Goal: Transaction & Acquisition: Download file/media

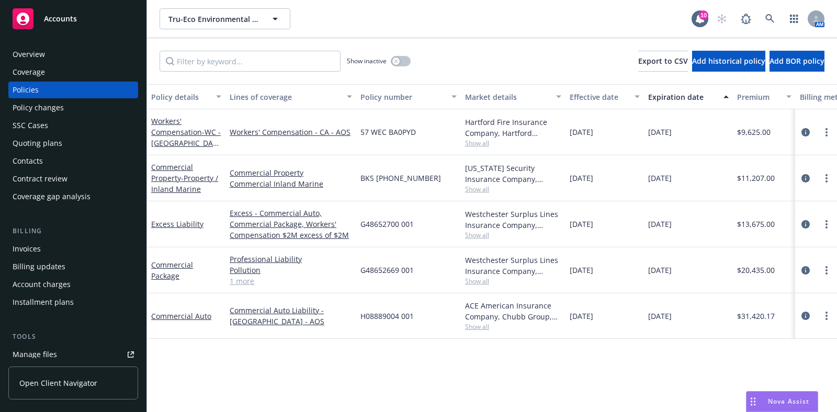
click at [771, 27] on link at bounding box center [770, 18] width 21 height 21
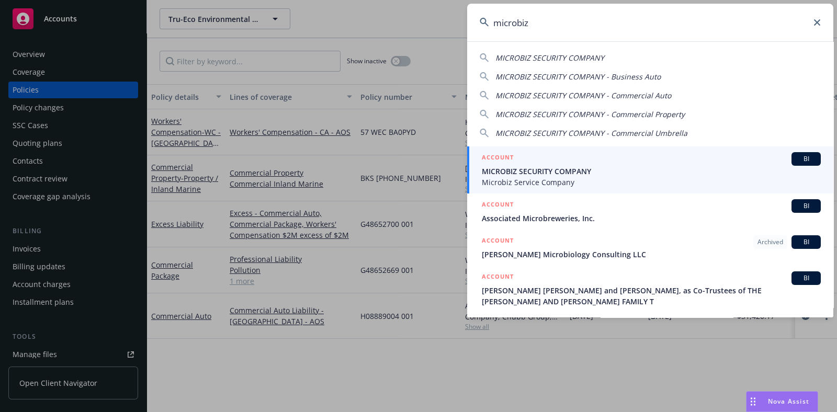
type input "microbiz"
click at [600, 170] on span "MICROBIZ SECURITY COMPANY" at bounding box center [651, 171] width 339 height 11
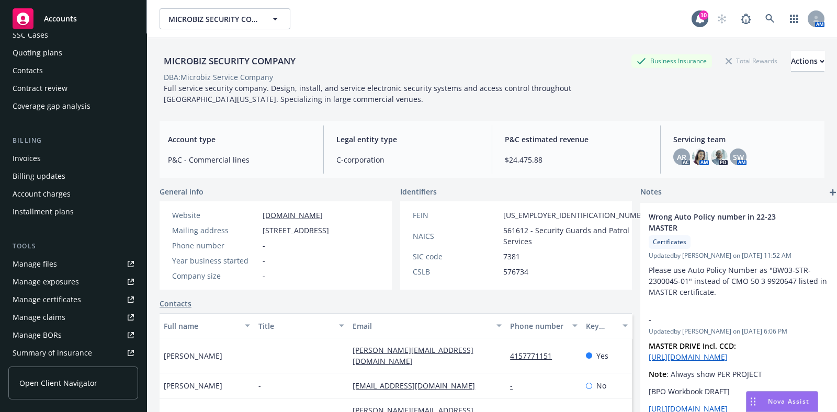
scroll to position [130, 0]
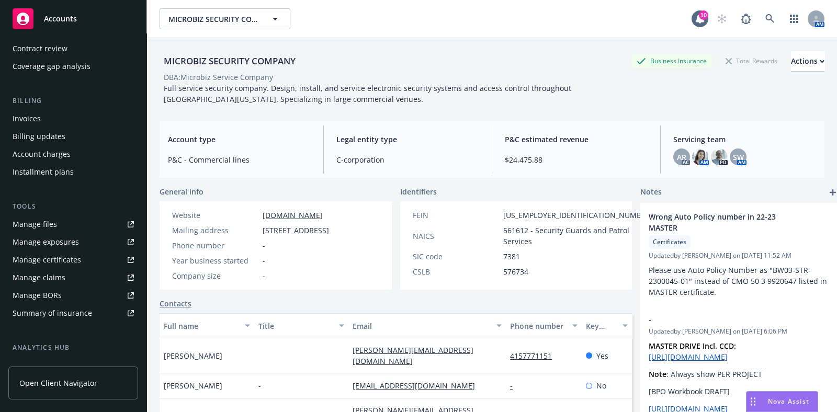
click at [58, 255] on div "Manage certificates" at bounding box center [47, 260] width 69 height 17
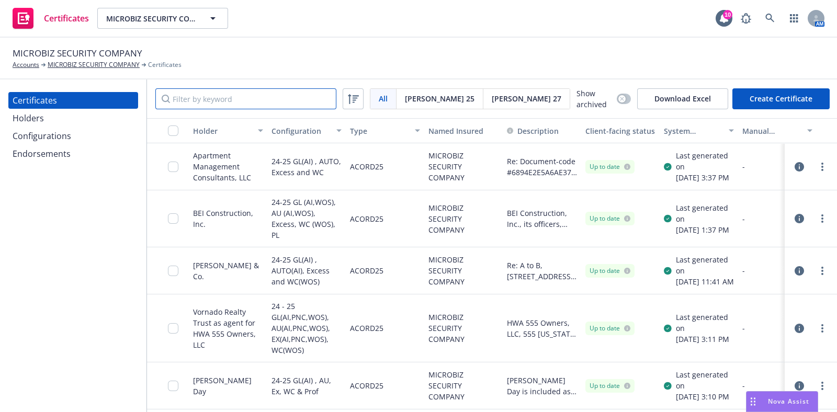
click at [239, 102] on input "Filter by keyword" at bounding box center [245, 98] width 181 height 21
paste input "LPC West, LP, Lincoln Property Company 660 Market Street, LLC 332 Pine Street, …"
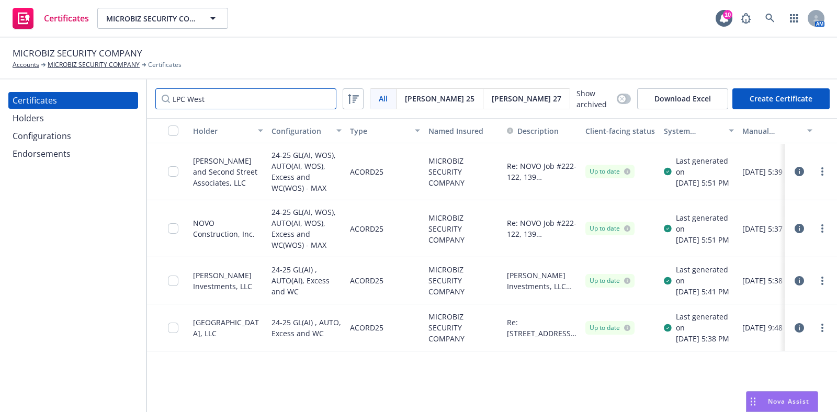
type input "LPC West"
click at [44, 111] on div "Holders" at bounding box center [73, 118] width 121 height 17
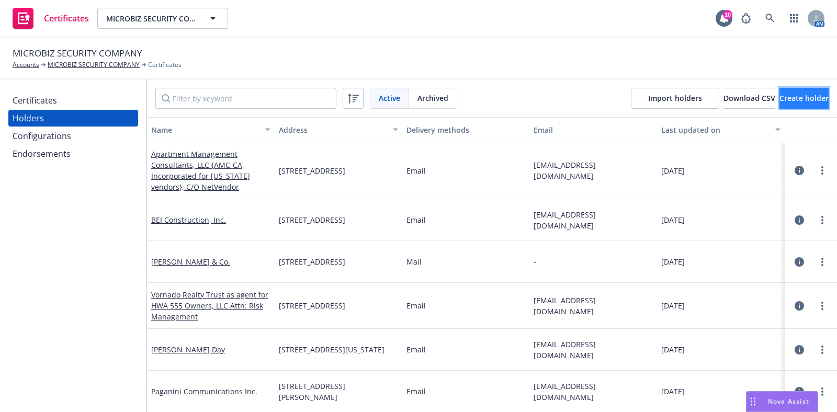
click at [780, 104] on button "Create holder" at bounding box center [804, 98] width 49 height 21
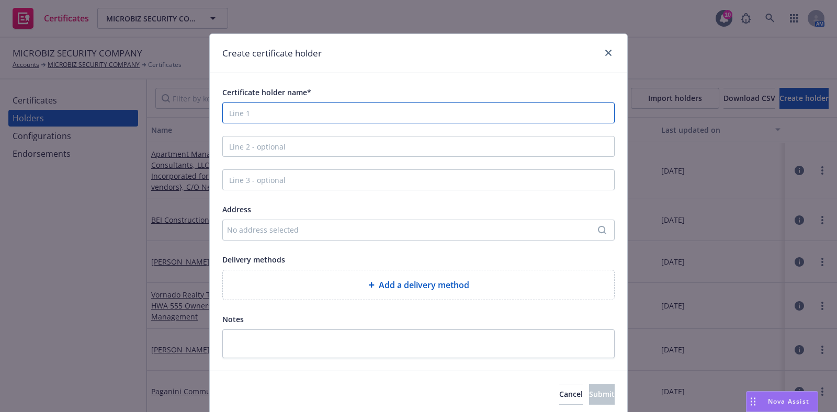
click at [438, 106] on input "Certificate holder name*" at bounding box center [418, 113] width 392 height 21
paste input "LPC West, LP, Lincoln Property Company 660 Market Street, LLC 332 Pine Street, …"
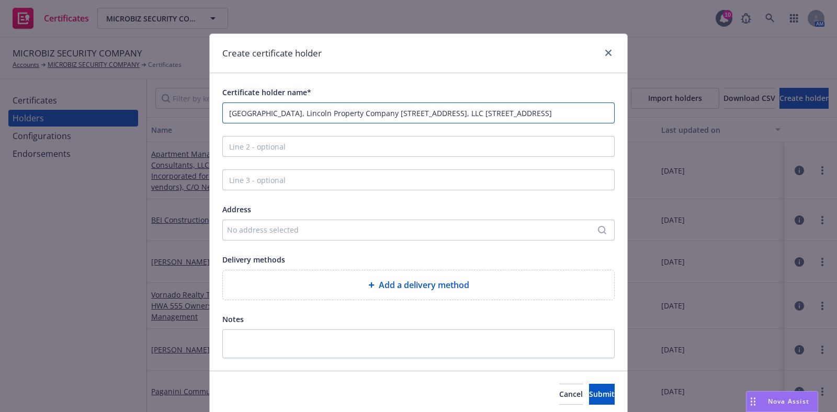
scroll to position [0, 13]
drag, startPoint x: 258, startPoint y: 113, endPoint x: 348, endPoint y: 120, distance: 90.3
click at [348, 120] on input "LPC West, LP, Lincoln Property Company 660 Market Street, LLC 332 Pine Street, …" at bounding box center [418, 113] width 392 height 21
type input "LPC West, LP, 660 Market Street, LLC 332 Pine Street, Suite 500 San Francisco, …"
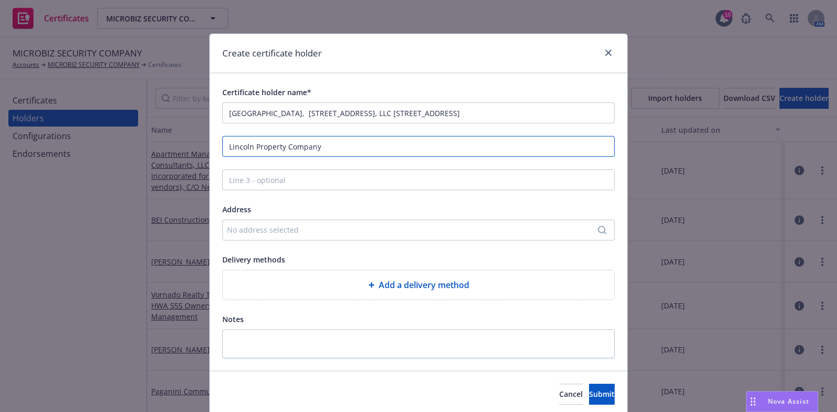
scroll to position [0, 0]
type input "Lincoln Property Company"
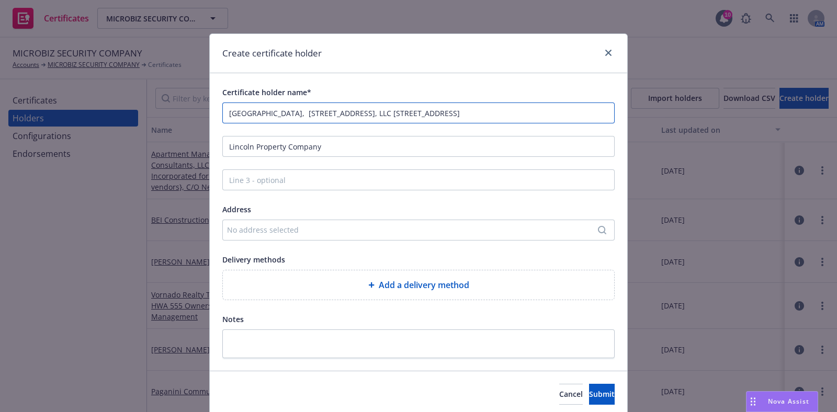
drag, startPoint x: 535, startPoint y: 109, endPoint x: 390, endPoint y: 120, distance: 145.3
click at [390, 120] on input "LPC West, LP, 660 Market Street, LLC 332 Pine Street, Suite 500 San Francisco, …" at bounding box center [418, 113] width 392 height 21
click at [526, 132] on div "Certificate holder name* LPC West, LP, 660 Market Street, LLC 332 Pine Street, …" at bounding box center [418, 222] width 392 height 273
click at [559, 390] on span "Cancel" at bounding box center [571, 394] width 24 height 10
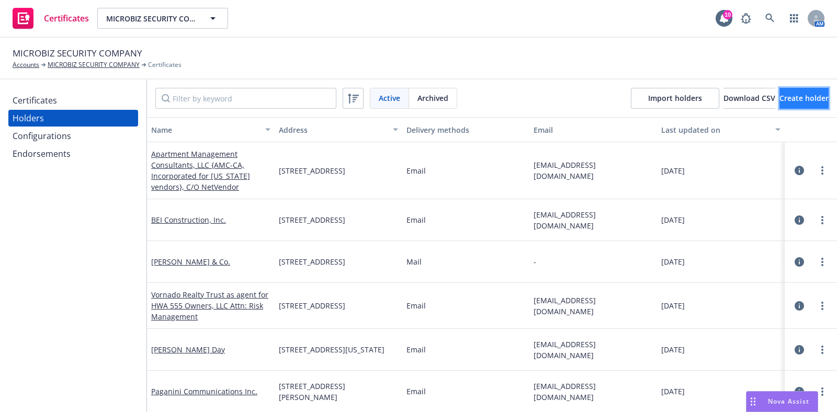
click at [780, 104] on button "Create holder" at bounding box center [804, 98] width 49 height 21
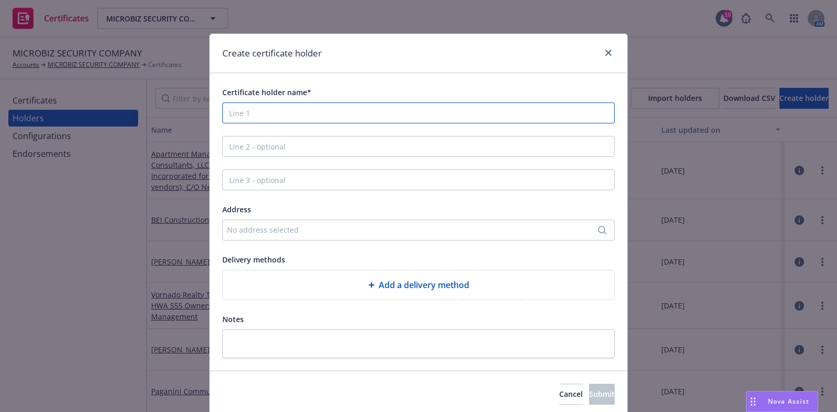
click at [403, 110] on input "Certificate holder name*" at bounding box center [418, 113] width 392 height 21
paste input "LPC West, LP, Lincoln Property Company 660 Market Street, LLC 332 Pine Street, …"
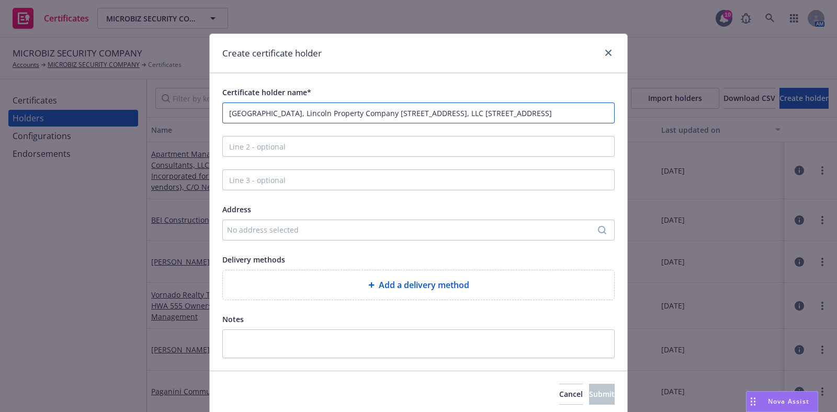
scroll to position [0, 13]
drag, startPoint x: 431, startPoint y: 115, endPoint x: 614, endPoint y: 123, distance: 183.9
click at [614, 123] on div "Certificate holder name* LPC West, LP, Lincoln Property Company 660 Market Stre…" at bounding box center [419, 222] width 418 height 298
drag, startPoint x: 449, startPoint y: 114, endPoint x: 365, endPoint y: 114, distance: 84.8
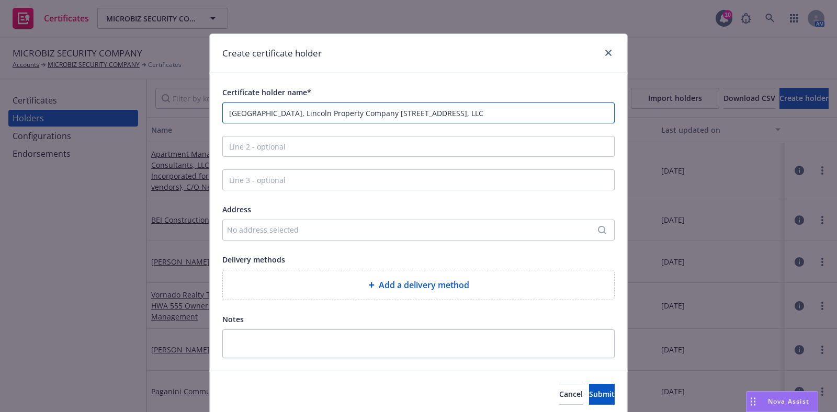
click at [365, 114] on input "LPC West, LP, Lincoln Property Company 660 Market Street, LLC" at bounding box center [418, 113] width 392 height 21
type input "LPC West, LP, Lincoln Property Company"
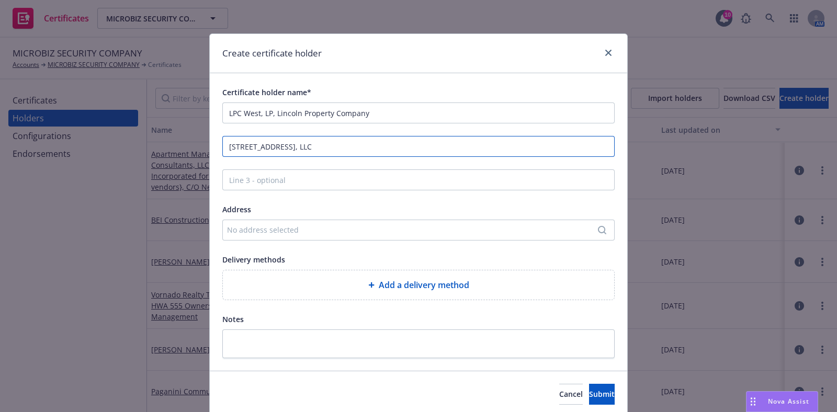
type input "660 Market Street, LLC"
click at [332, 287] on div "Add a delivery method" at bounding box center [418, 285] width 375 height 13
select select "EMAIL"
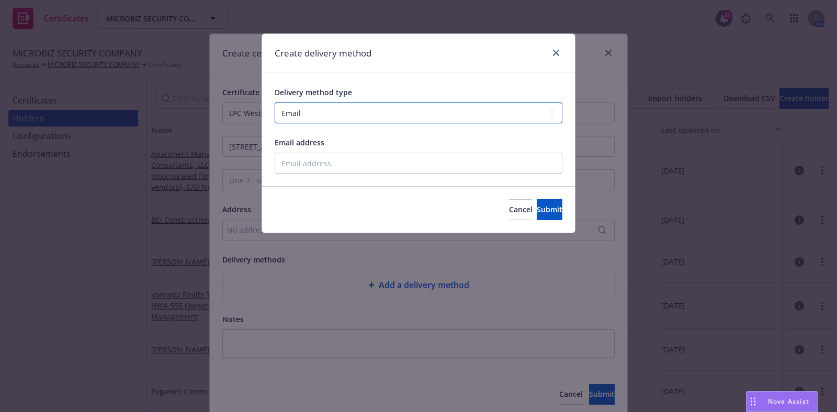
click at [324, 119] on select "Select delivery method type Email Mail Fax Upload to Compliance Website" at bounding box center [419, 113] width 288 height 21
click at [418, 288] on div "Create delivery method Delivery method type Select delivery method type Email M…" at bounding box center [418, 206] width 837 height 412
click at [509, 215] on button "Cancel" at bounding box center [521, 209] width 24 height 21
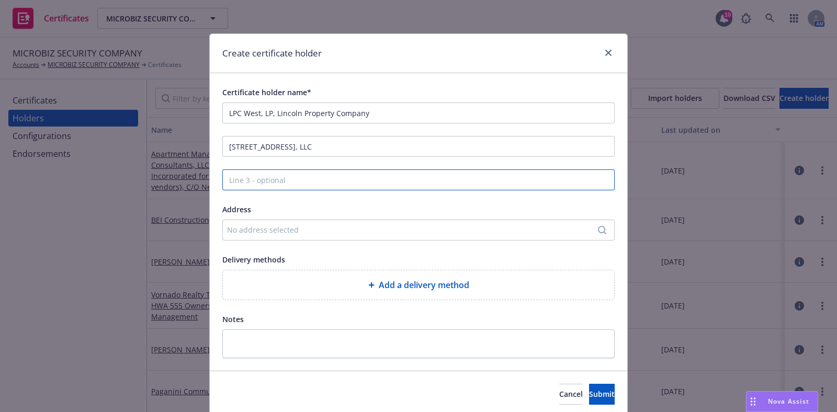
click at [268, 186] on input "Line 3 - optional" at bounding box center [418, 180] width 392 height 21
click at [269, 186] on input "Line 3 - optional" at bounding box center [418, 180] width 392 height 21
paste input "332 Pine Street, Suite 500 San Francisco, CA 94104"
type input "332 Pine Street, Suite 500 San Francisco, CA 94104"
click at [375, 179] on input "332 Pine Street, Suite 500 San Francisco, CA 94104" at bounding box center [418, 180] width 392 height 21
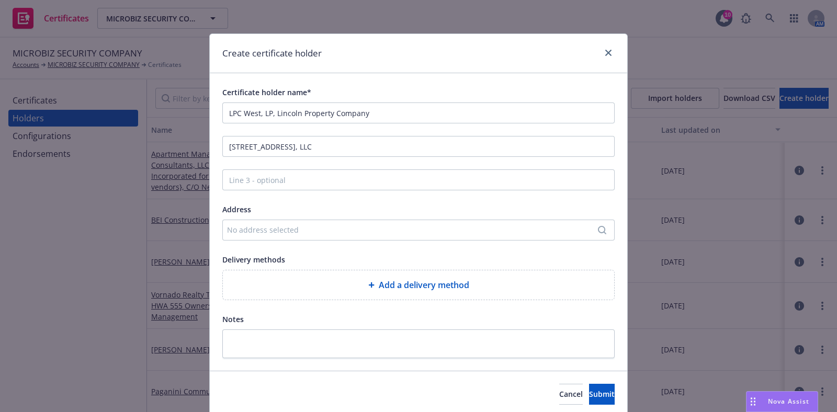
click at [368, 219] on div "Address No address selected" at bounding box center [418, 222] width 392 height 38
click at [365, 231] on div "No address selected" at bounding box center [413, 229] width 373 height 11
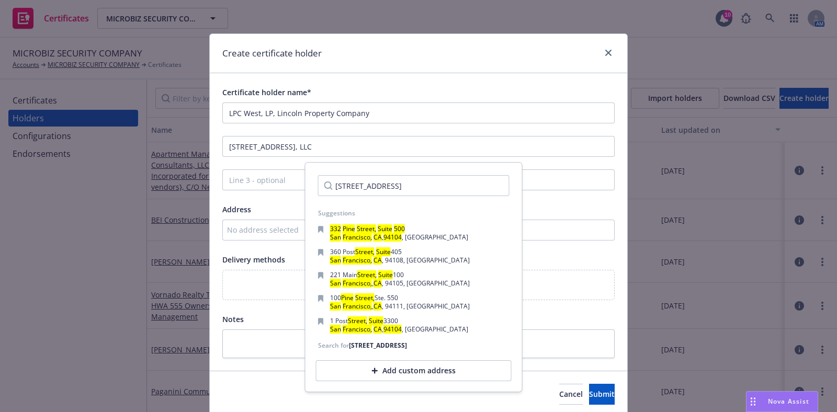
scroll to position [0, 22]
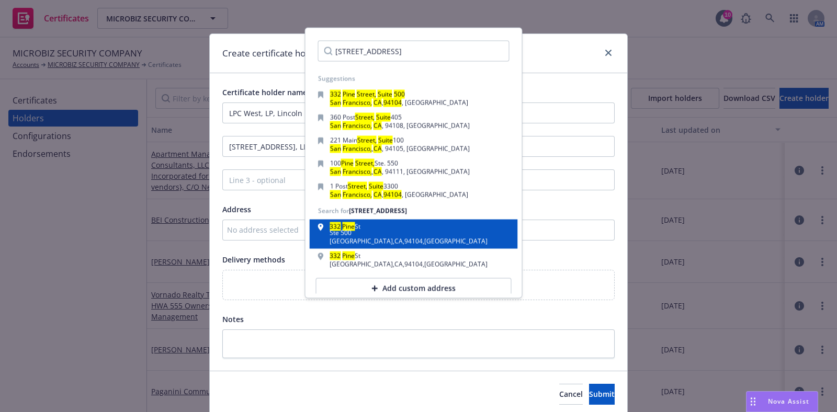
type input "332 Pine Street, Suite 500 San Francisco, CA 94104"
click at [390, 236] on div "Ste 500" at bounding box center [409, 233] width 158 height 6
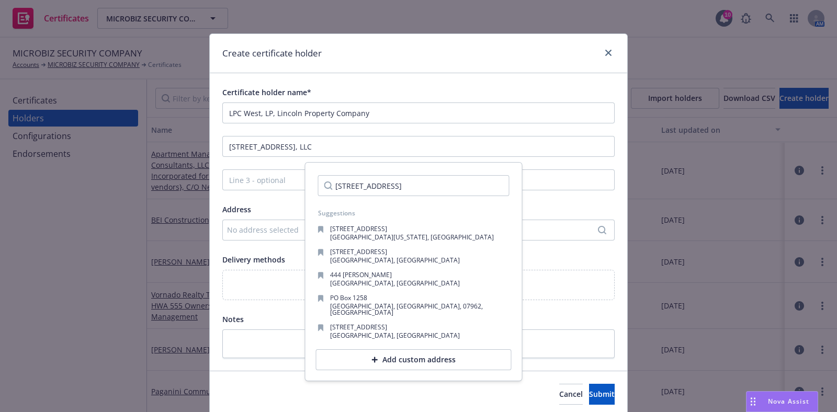
scroll to position [0, 0]
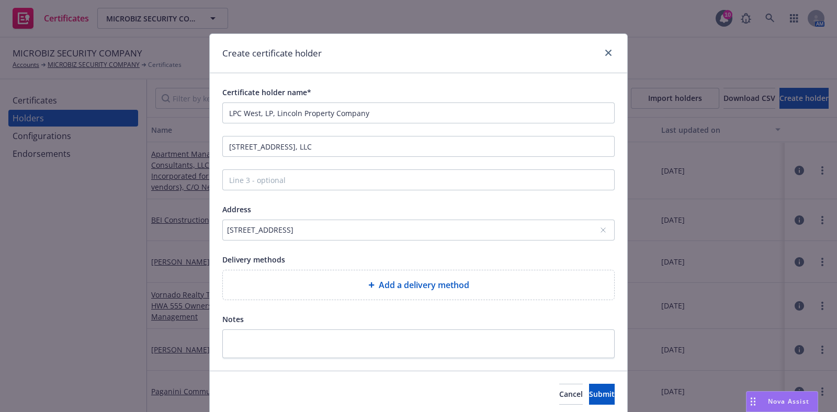
click at [333, 299] on div "Add a delivery method" at bounding box center [418, 284] width 391 height 29
select select "EMAIL"
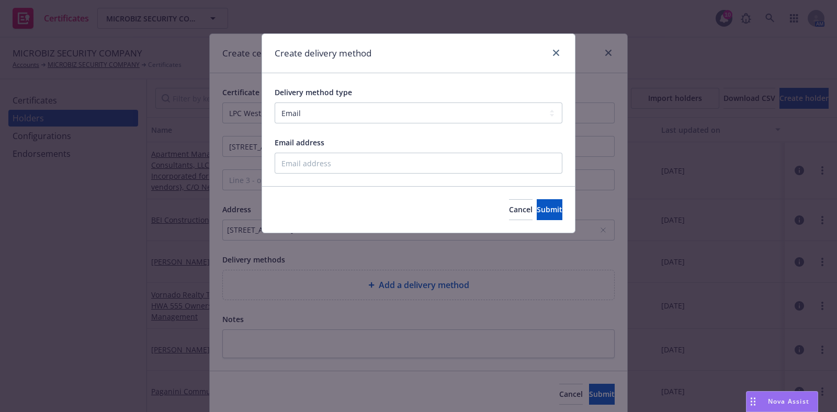
click at [315, 153] on div "Email address" at bounding box center [419, 155] width 288 height 38
click at [334, 161] on input "Email address" at bounding box center [419, 163] width 288 height 21
paste input "vrivas@lpc.com"
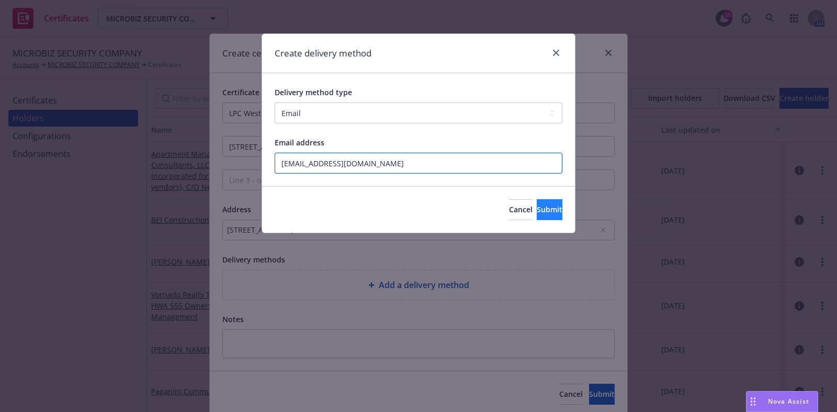
type input "vrivas@lpc.com"
click at [537, 207] on button "Submit" at bounding box center [550, 209] width 26 height 21
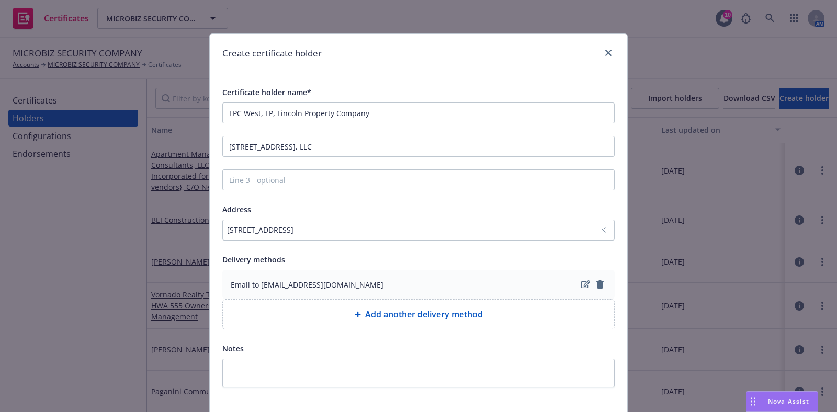
click at [418, 317] on span "Add another delivery method" at bounding box center [424, 314] width 118 height 13
select select "EMAIL"
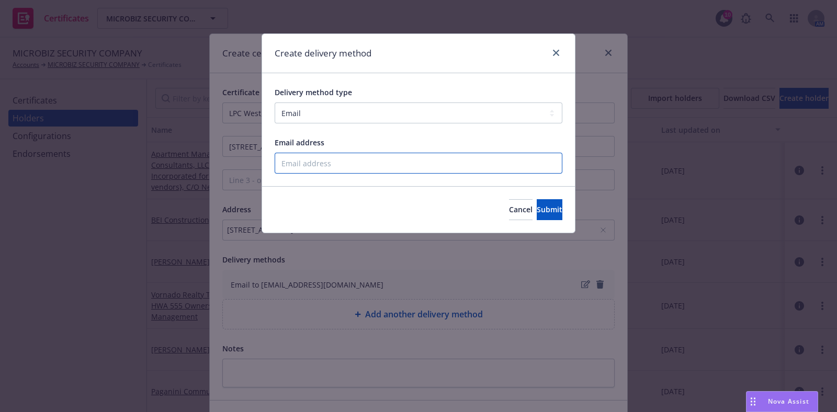
click at [352, 163] on input "Email address" at bounding box center [419, 163] width 288 height 21
paste input "morourke@lpc.com"
type input "morourke@lpc.com"
click at [537, 202] on button "Submit" at bounding box center [550, 209] width 26 height 21
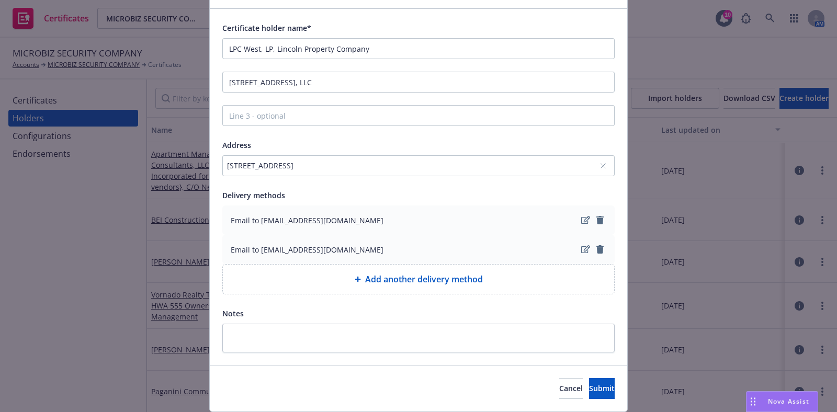
scroll to position [97, 0]
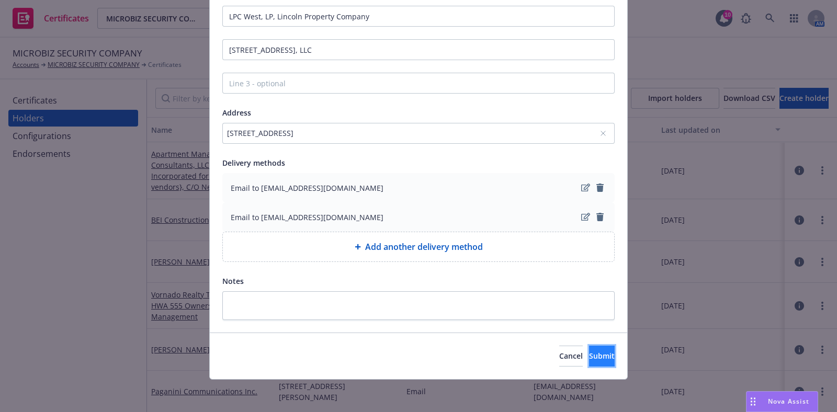
click at [589, 353] on span "Submit" at bounding box center [602, 356] width 26 height 10
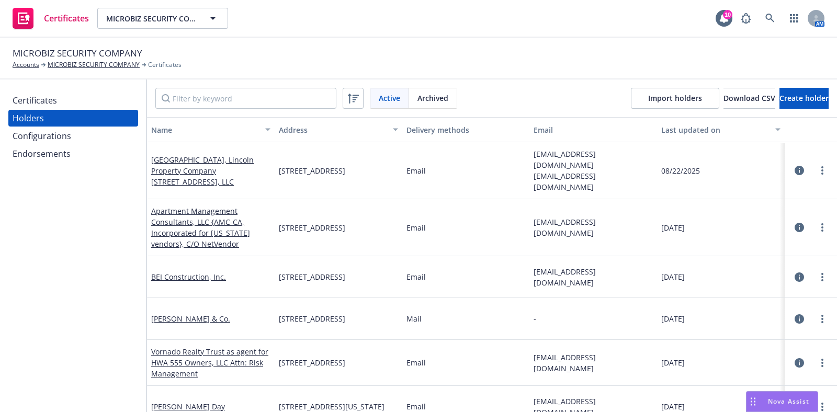
click at [97, 100] on div "Certificates" at bounding box center [73, 100] width 121 height 17
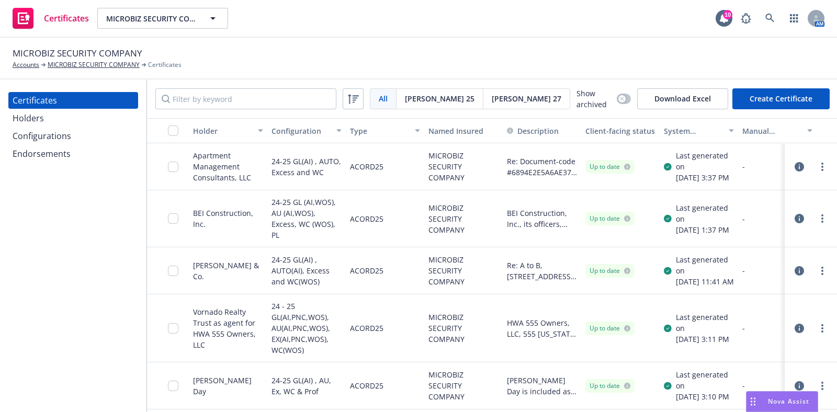
click at [778, 96] on button "Create Certificate" at bounding box center [780, 98] width 97 height 21
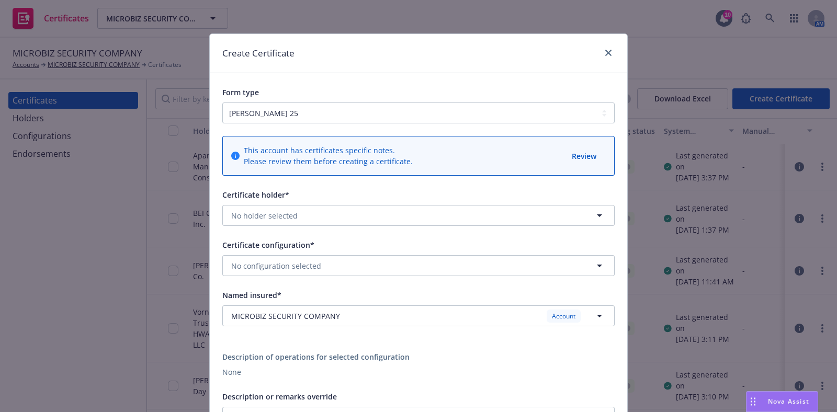
click at [289, 164] on div "Please review them before creating a certificate." at bounding box center [328, 161] width 169 height 11
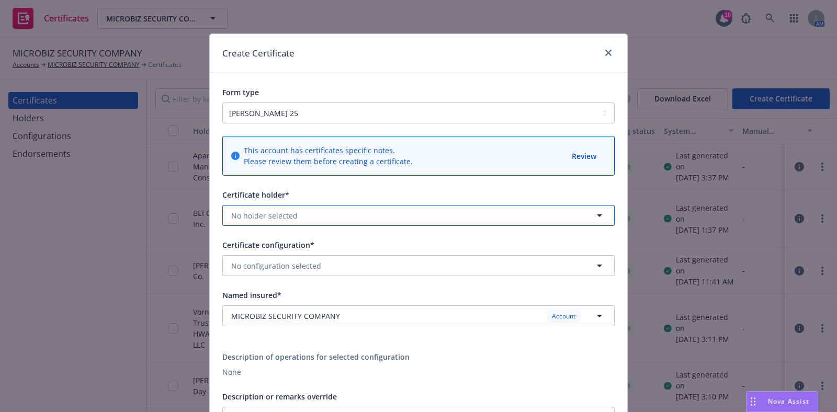
click at [289, 209] on button "No holder selected" at bounding box center [418, 215] width 392 height 21
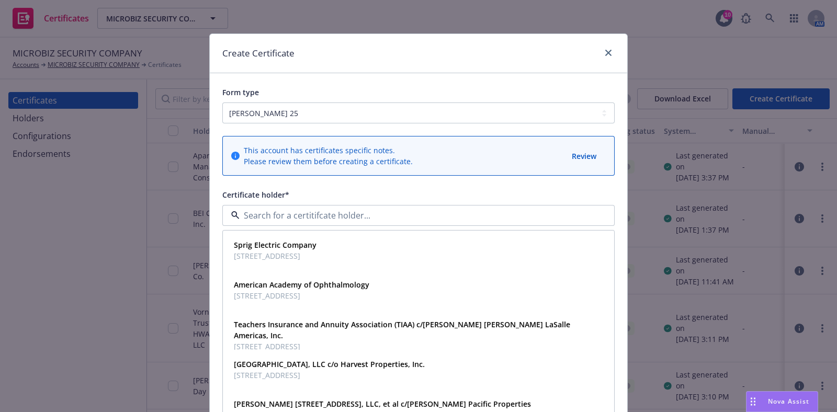
paste input "LPC West, LP,/Lincoln Property Company and 660 Market Street, LLC, Long Market …"
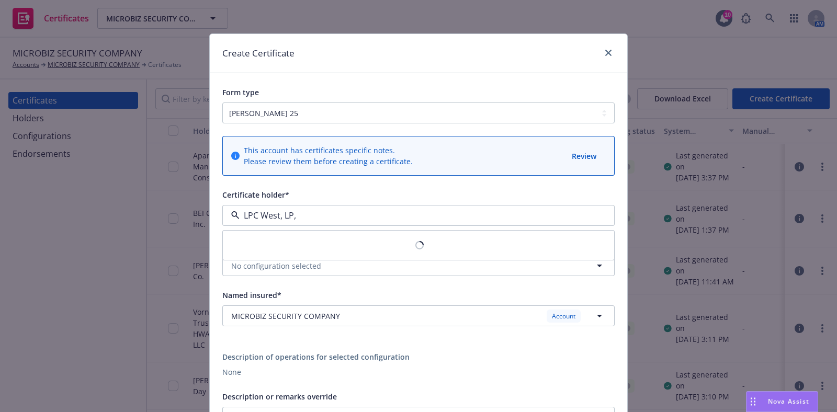
type input "LPC West, LP"
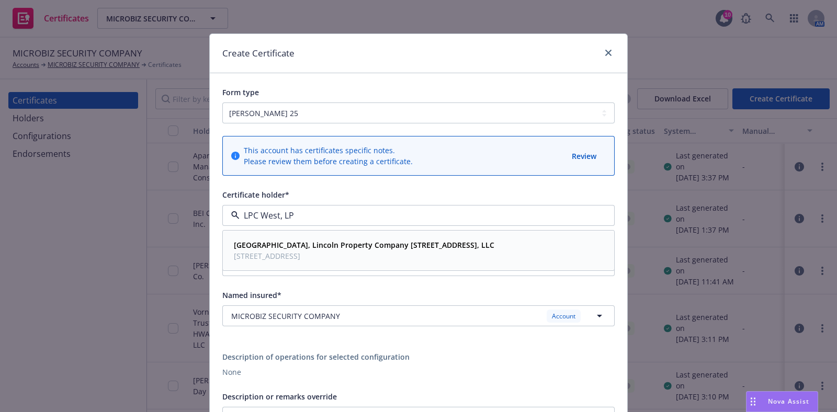
click at [295, 253] on span "332 Pine St, Ste 500, San Francisco, CA, 94104, USA" at bounding box center [364, 256] width 261 height 11
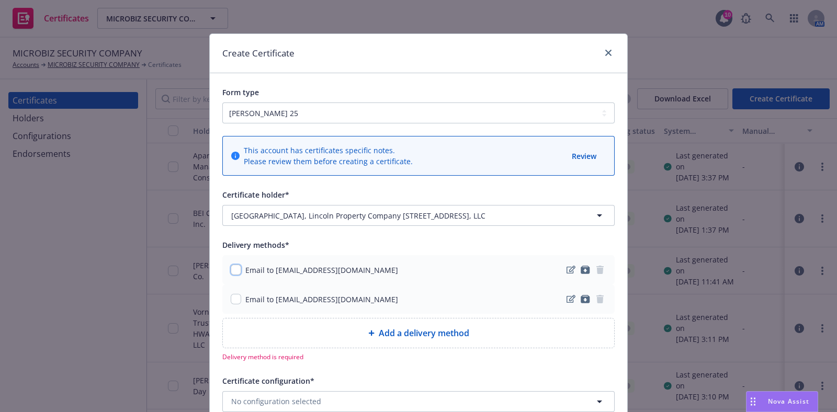
click at [233, 273] on input "checkbox" at bounding box center [236, 270] width 10 height 10
checkbox input "true"
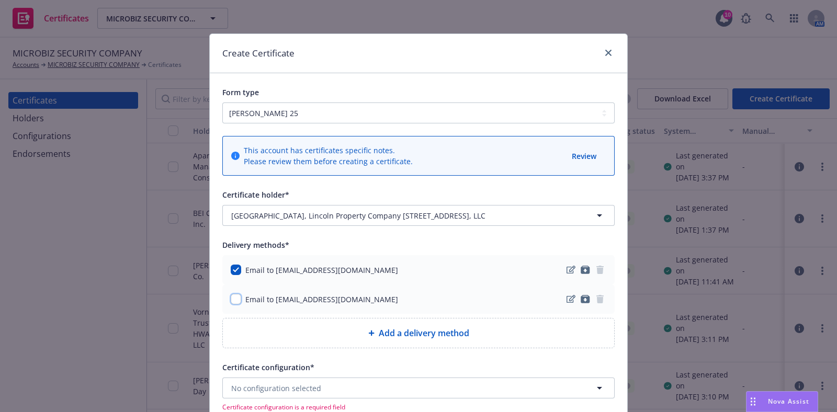
click at [233, 300] on input "checkbox" at bounding box center [236, 299] width 10 height 10
checkbox input "true"
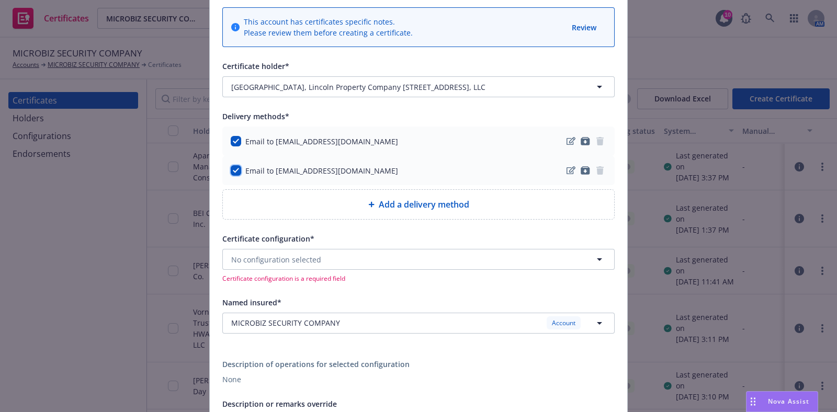
scroll to position [196, 0]
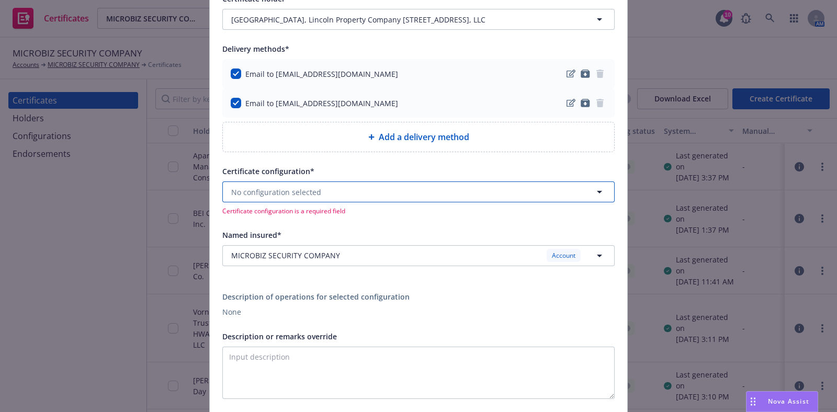
click at [310, 191] on span "No configuration selected" at bounding box center [276, 192] width 90 height 11
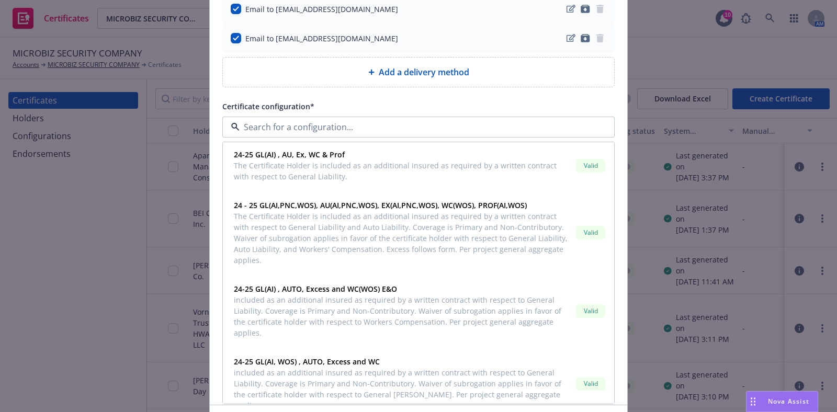
scroll to position [719, 0]
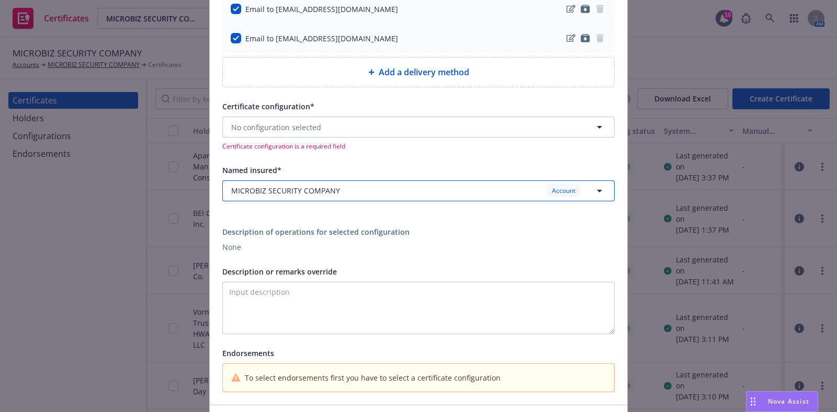
click at [377, 181] on button "MICROBIZ SECURITY COMPANY Account" at bounding box center [418, 191] width 392 height 21
click at [352, 111] on div "Certificate configuration* No configuration selected Certificate configuration …" at bounding box center [418, 125] width 392 height 51
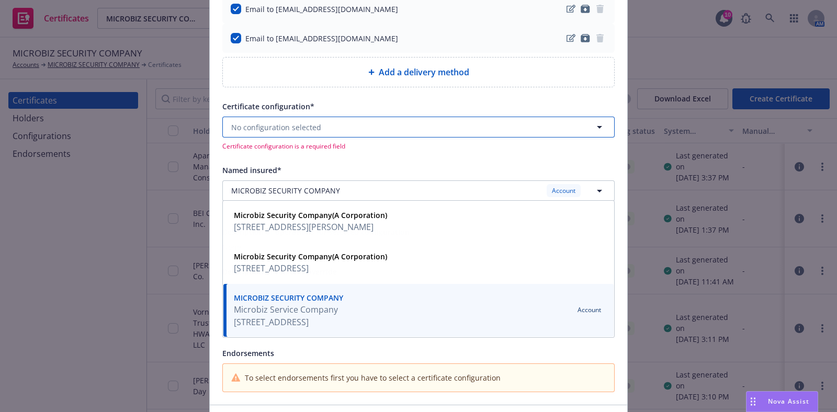
click at [351, 126] on button "No configuration selected" at bounding box center [418, 127] width 392 height 21
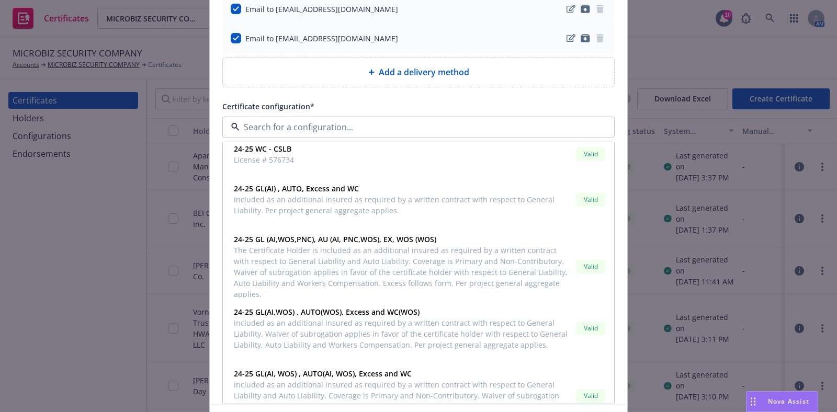
scroll to position [86, 0]
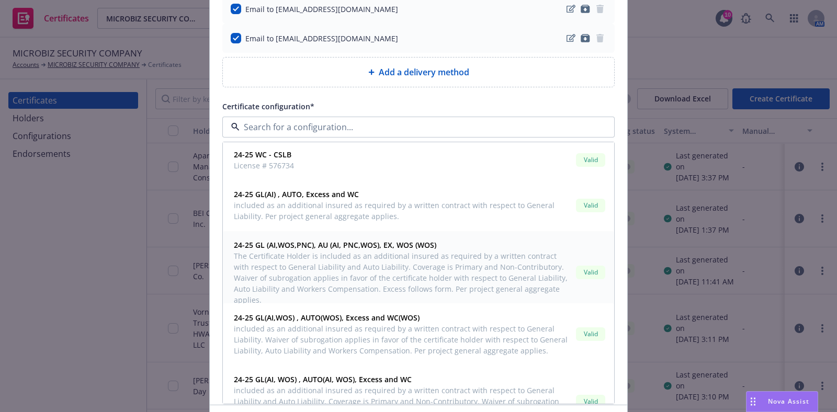
click at [427, 269] on span "The Certificate Holder is included as an additional insured as required by a wr…" at bounding box center [403, 278] width 338 height 55
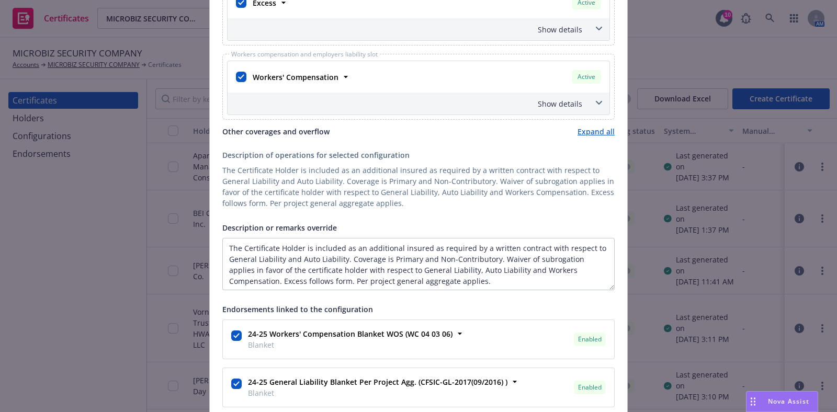
scroll to position [654, 0]
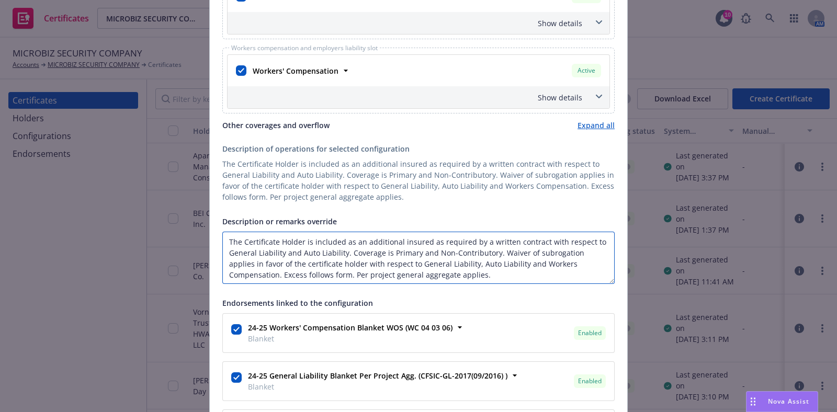
drag, startPoint x: 306, startPoint y: 238, endPoint x: 209, endPoint y: 236, distance: 96.3
click at [210, 236] on div "This account has certificates specific notes. Please review them before creatin…" at bounding box center [419, 209] width 418 height 1481
paste textarea "LPC West, LP,/Lincoln Property Company and 660 Market Street, LLC, Long Market …"
type textarea "LPC West, LP,/Lincoln Property Company and 660 Market Street, LLC, Long Market …"
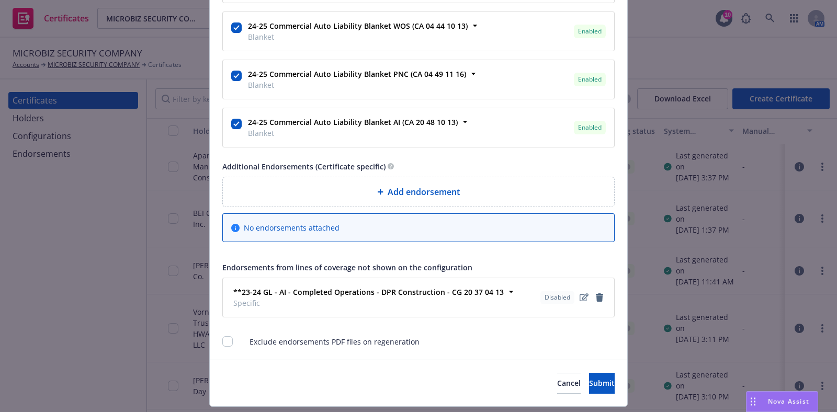
scroll to position [1268, 0]
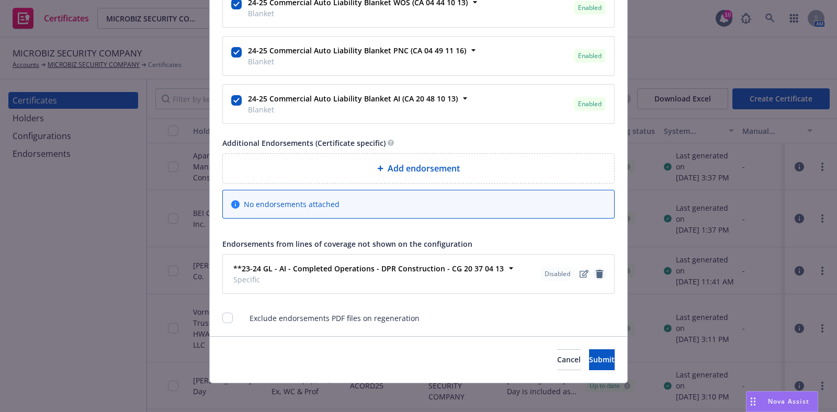
click at [596, 270] on icon "remove" at bounding box center [599, 274] width 7 height 8
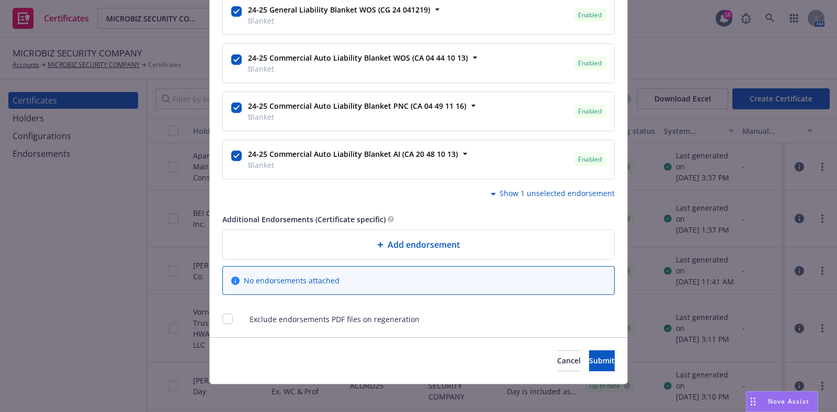
scroll to position [1214, 0]
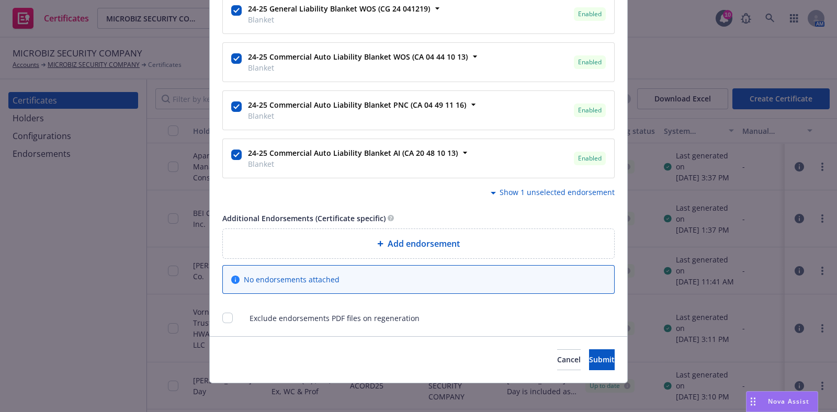
click at [428, 238] on span "Add endorsement" at bounding box center [424, 244] width 72 height 13
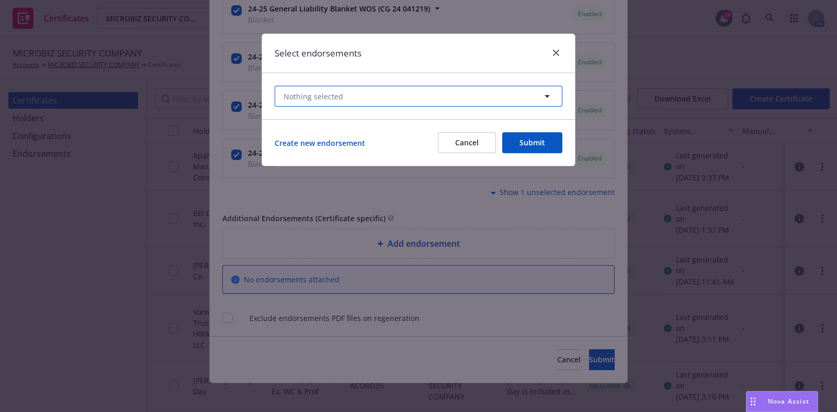
click at [407, 88] on button "Nothing selected" at bounding box center [419, 96] width 288 height 21
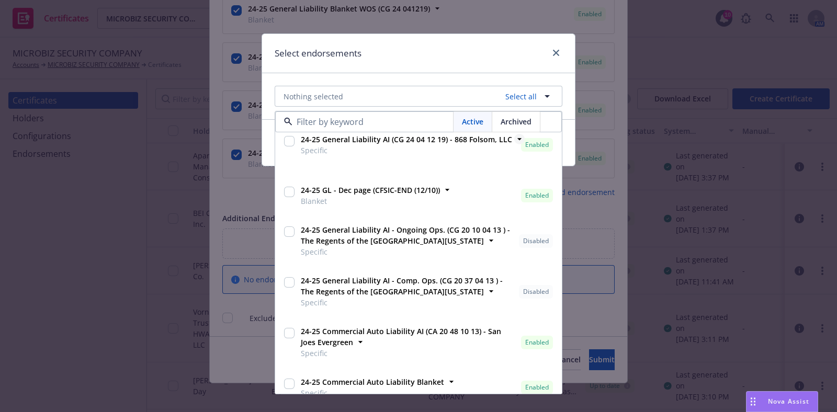
scroll to position [0, 0]
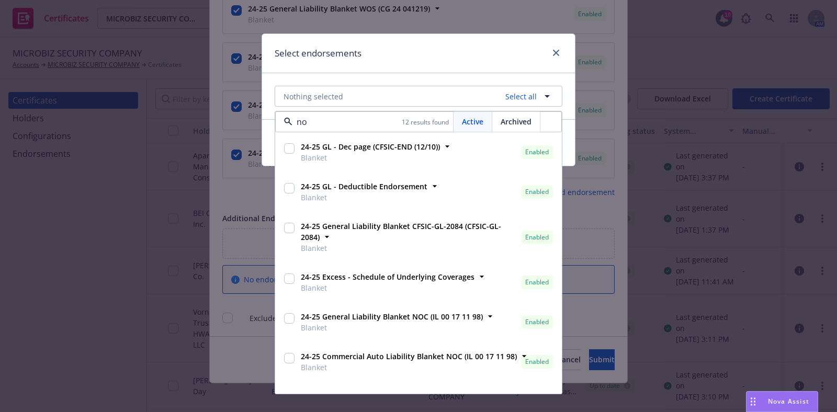
type input "noc"
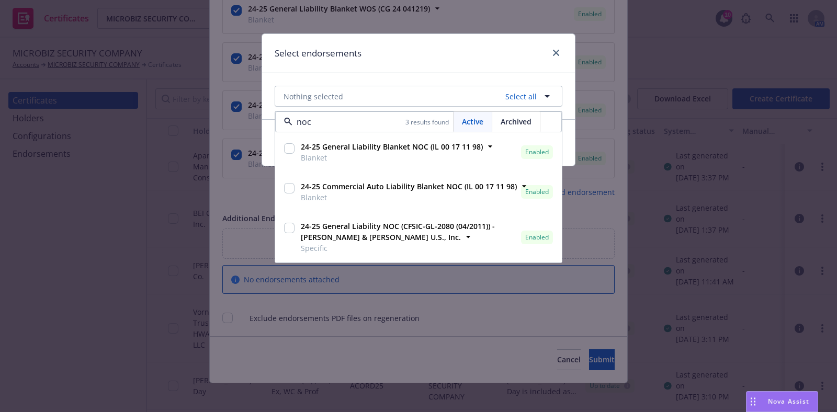
click at [292, 151] on input "checkbox" at bounding box center [289, 148] width 10 height 10
checkbox input "true"
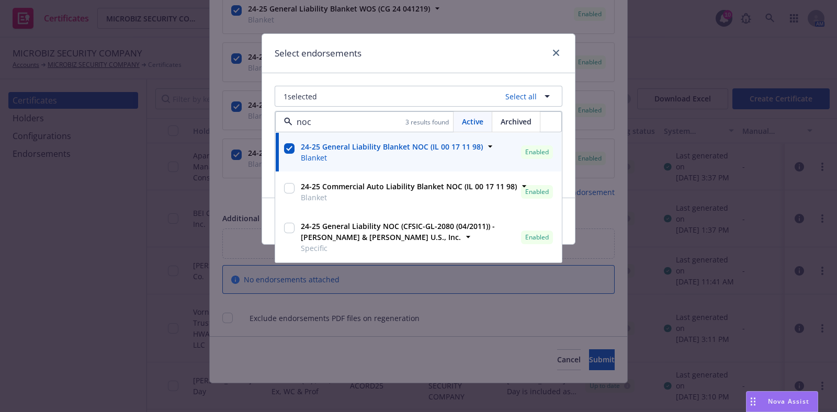
click at [290, 187] on input "checkbox" at bounding box center [289, 188] width 10 height 10
checkbox input "true"
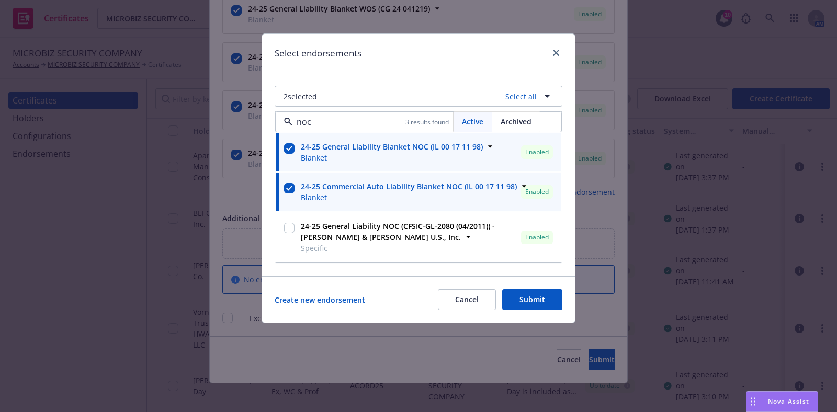
type input "noc"
click at [554, 289] on button "Submit" at bounding box center [532, 299] width 60 height 21
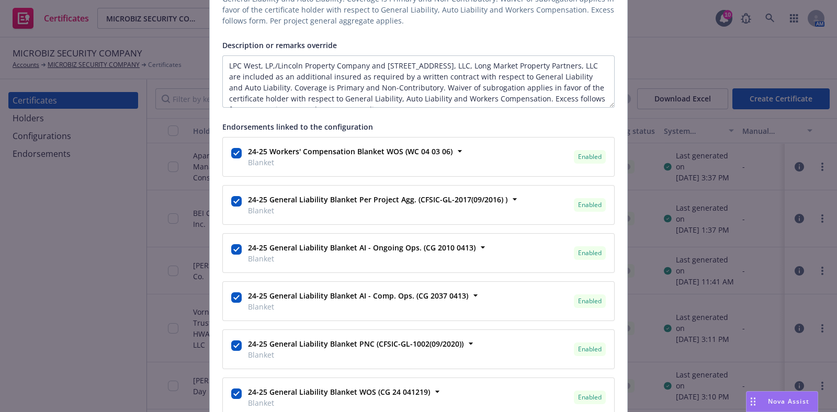
scroll to position [756, 0]
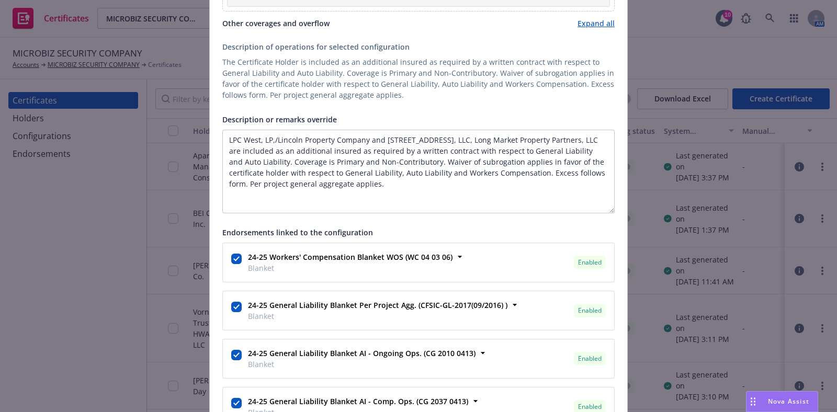
drag, startPoint x: 605, startPoint y: 175, endPoint x: 608, endPoint y: 207, distance: 31.6
click at [608, 207] on textarea "LPC West, LP,/Lincoln Property Company and 660 Market Street, LLC, Long Market …" at bounding box center [418, 172] width 392 height 84
click at [430, 179] on textarea "LPC West, LP,/Lincoln Property Company and 660 Market Street, LLC, Long Market …" at bounding box center [418, 172] width 392 height 84
paste textarea "30 days prior notice of cancellation or non-renewal, 10 days notice of cancella…"
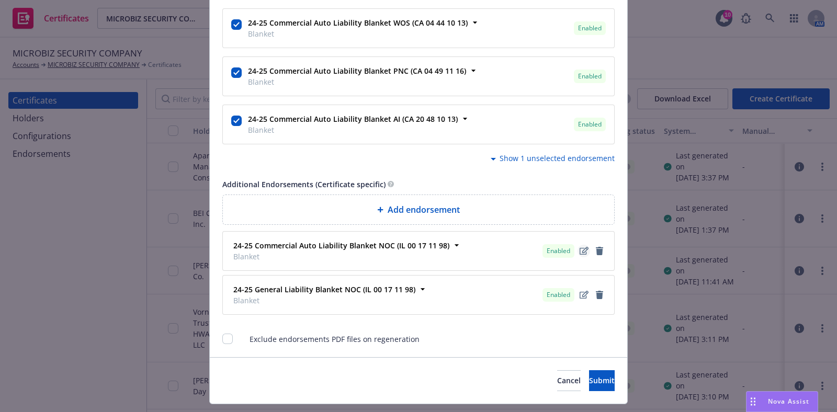
type textarea "LPC West, LP,/Lincoln Property Company and 660 Market Street, LLC, Long Market …"
click at [580, 249] on icon "edit" at bounding box center [584, 251] width 9 height 8
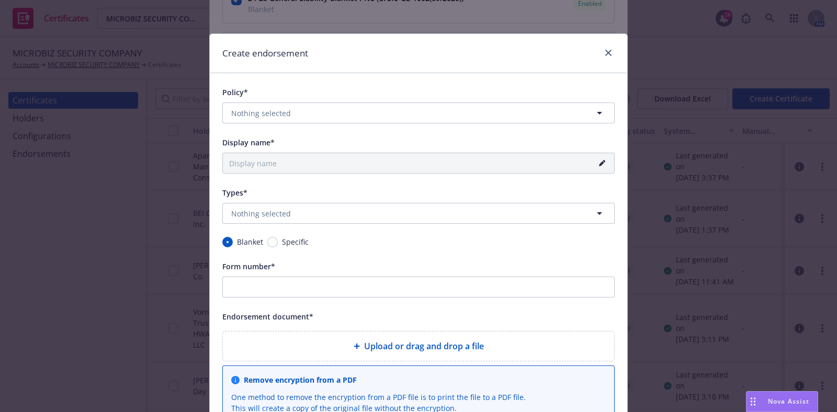
type input "24-25 Commercial Auto Liability Blanket NOC (IL 00 17 11 98)"
type input "IL 00 17 11 98"
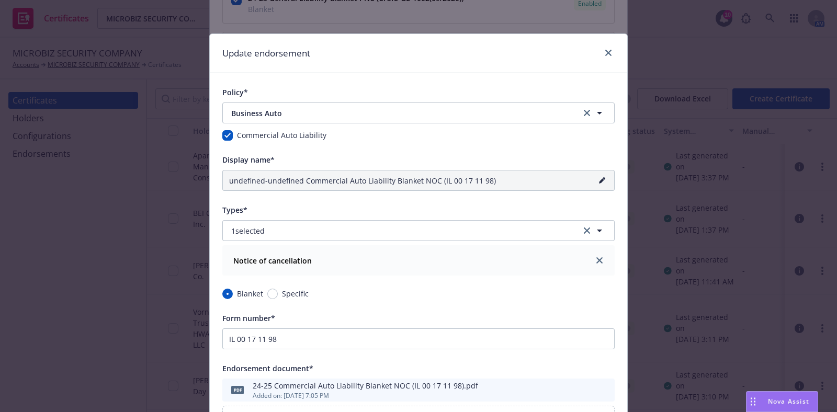
type input "24-25 Commercial Auto Liability Blanket NOC (IL 00 17 11 98)"
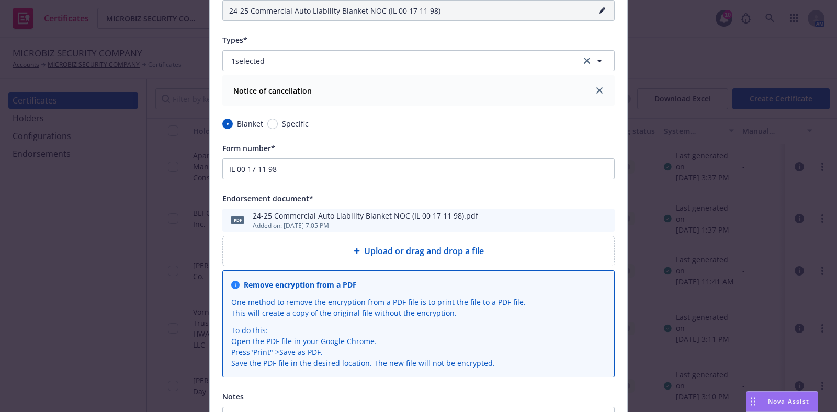
scroll to position [196, 0]
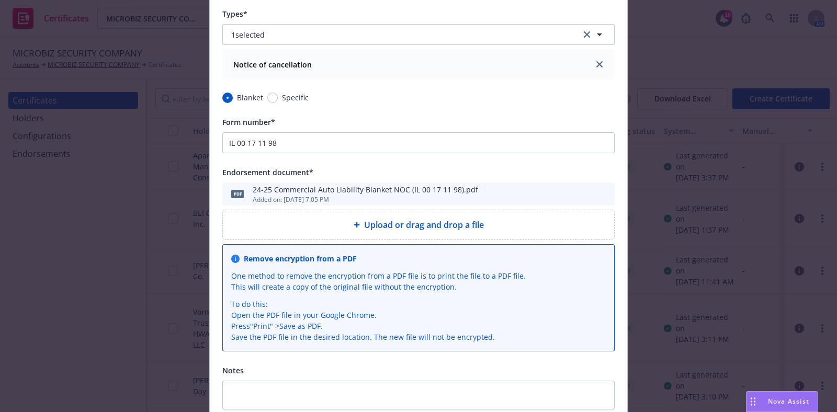
click at [600, 195] on icon "preview file" at bounding box center [604, 193] width 9 height 7
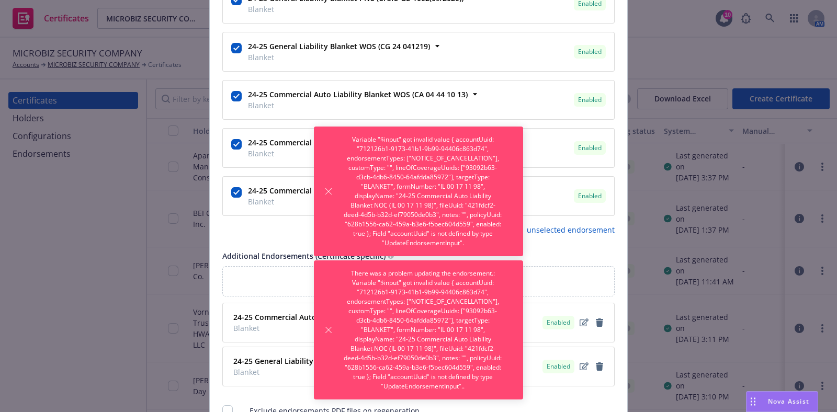
click at [544, 250] on div "Additional Endorsements (Certificate specific)" at bounding box center [418, 256] width 392 height 13
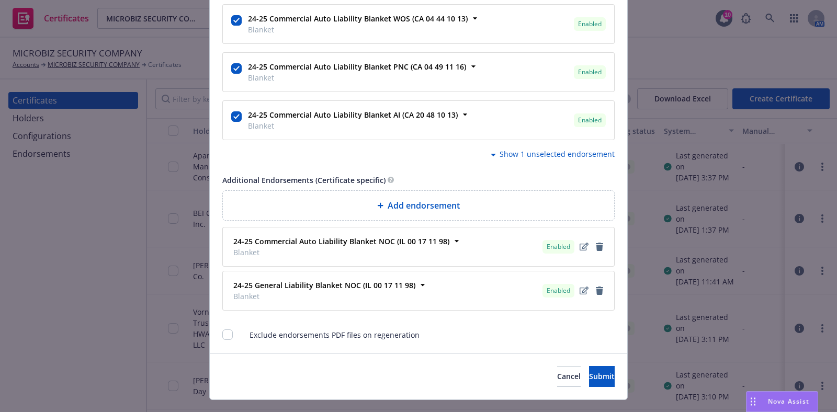
scroll to position [1300, 0]
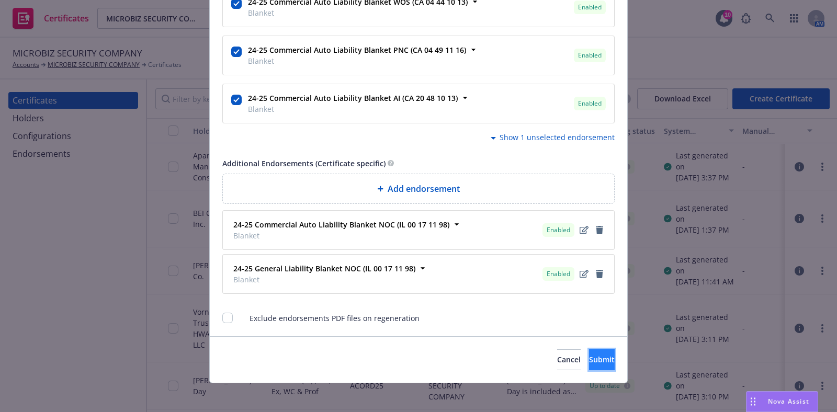
click at [589, 349] on button "Submit" at bounding box center [602, 359] width 26 height 21
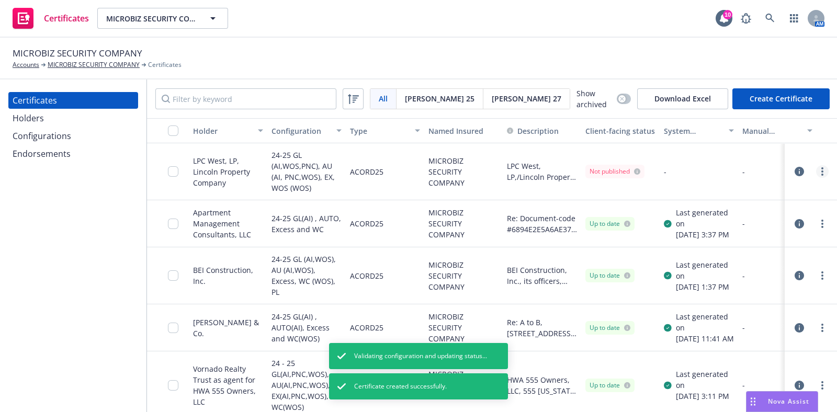
click at [821, 174] on circle "more" at bounding box center [822, 175] width 2 height 2
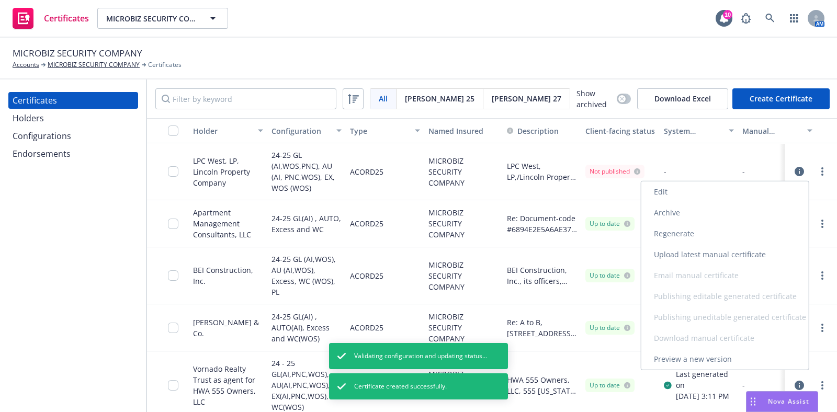
click at [726, 230] on link "Regenerate" at bounding box center [724, 233] width 167 height 21
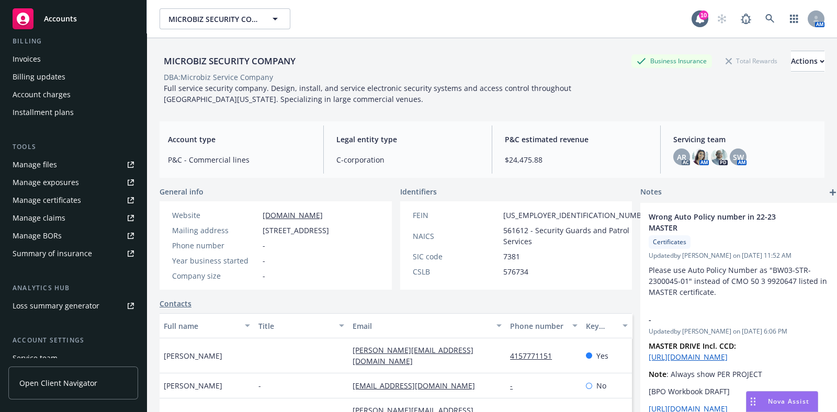
scroll to position [261, 0]
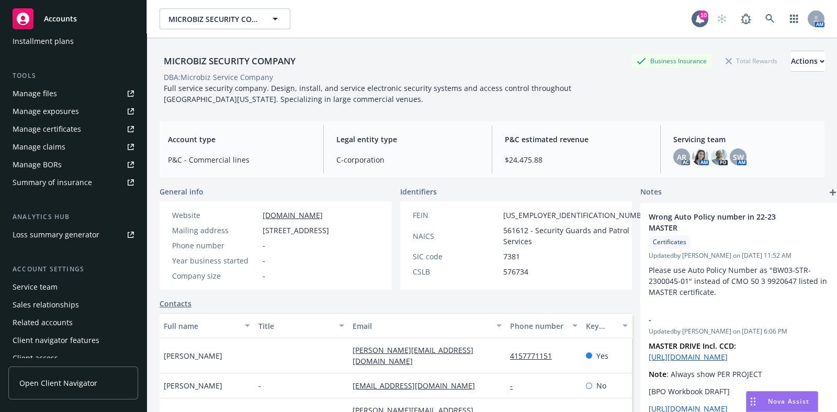
click at [49, 290] on div "Service team" at bounding box center [35, 287] width 45 height 17
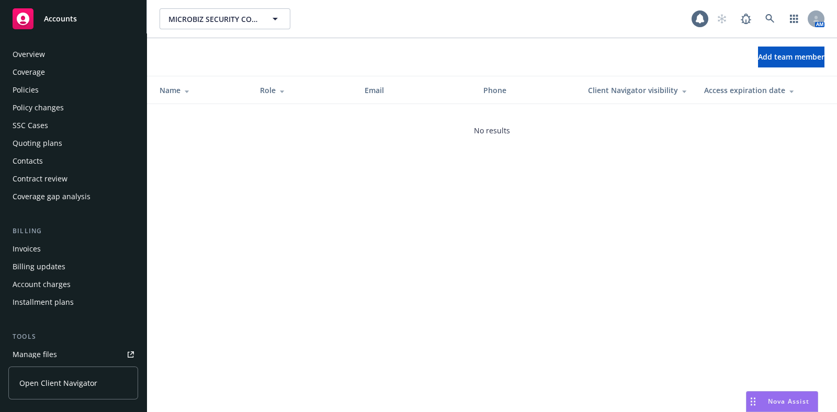
scroll to position [269, 0]
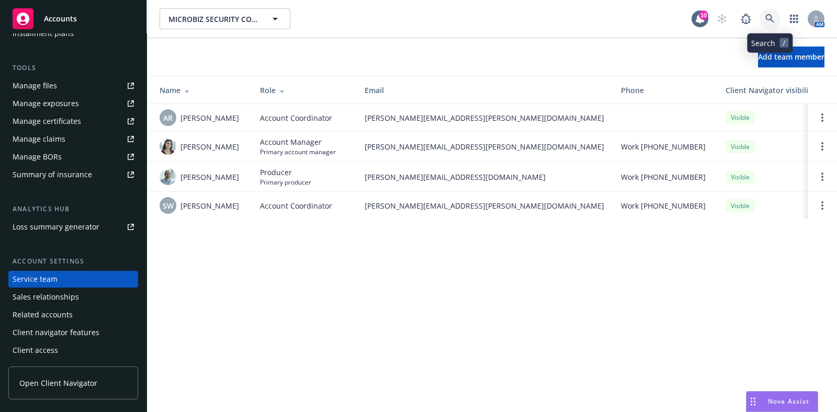
click at [770, 20] on icon at bounding box center [769, 18] width 9 height 9
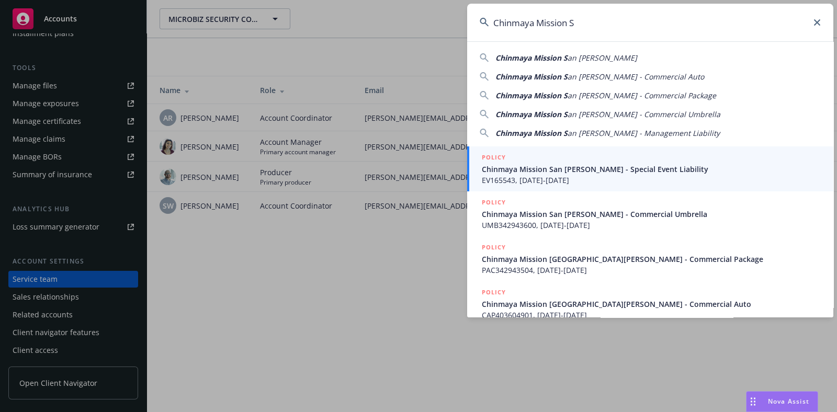
click at [562, 59] on span "Chinmaya Mission S" at bounding box center [531, 58] width 72 height 10
type input "Chinmaya Mission [GEOGRAPHIC_DATA][PERSON_NAME]"
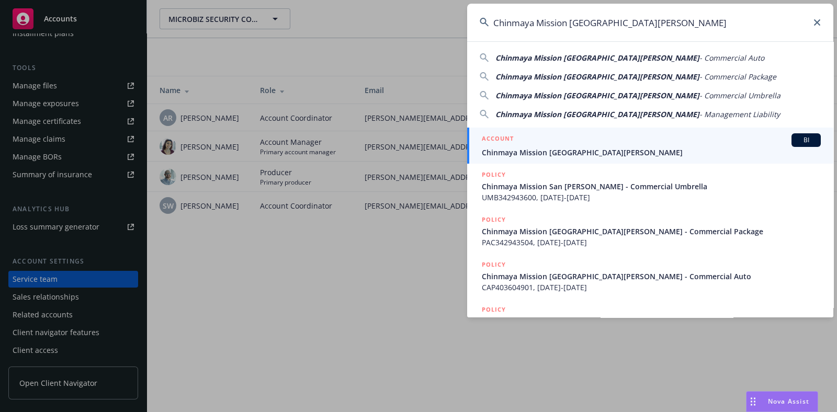
click at [547, 150] on span "Chinmaya Mission [GEOGRAPHIC_DATA][PERSON_NAME]" at bounding box center [651, 152] width 339 height 11
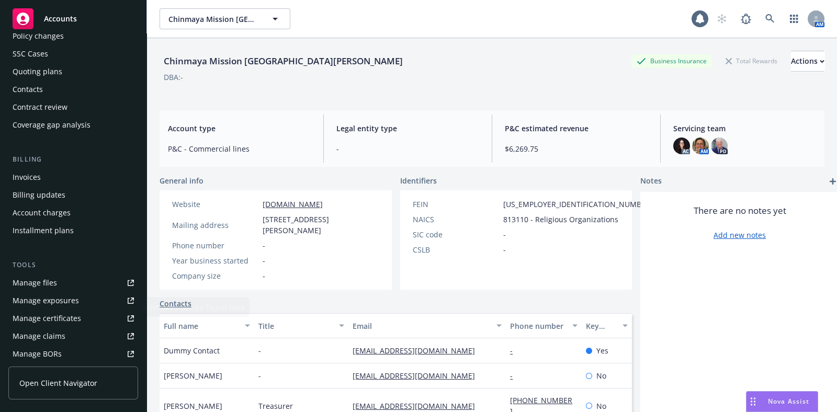
scroll to position [130, 0]
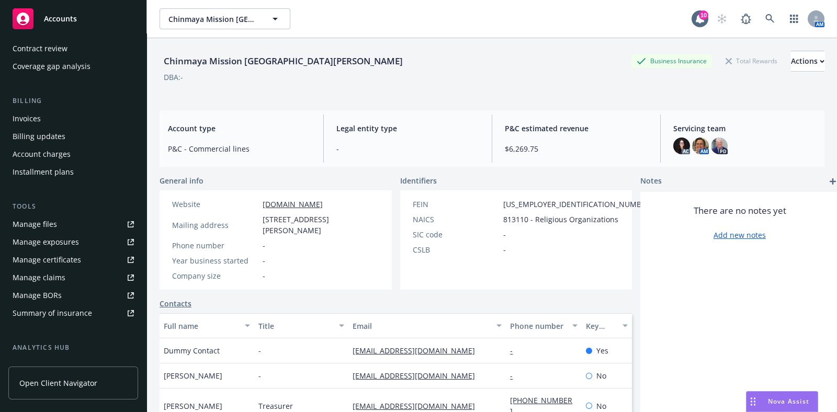
click at [54, 260] on div "Manage certificates" at bounding box center [47, 260] width 69 height 17
click at [55, 269] on div "Manage claims" at bounding box center [39, 277] width 53 height 17
click at [53, 257] on div "Manage certificates" at bounding box center [47, 260] width 69 height 17
click at [46, 225] on div "Manage files" at bounding box center [35, 224] width 44 height 17
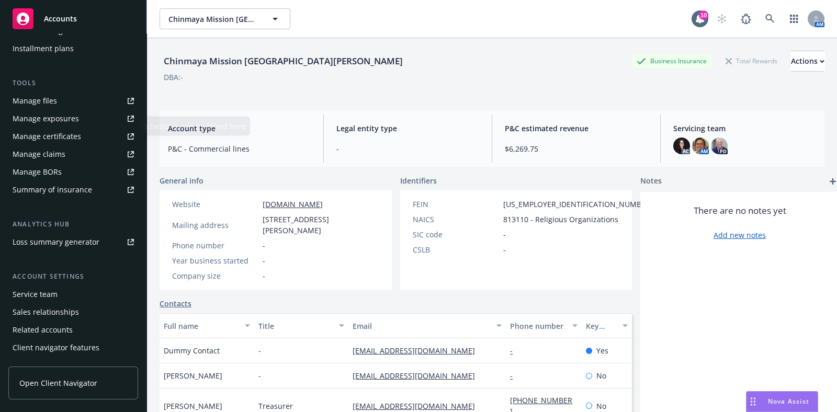
scroll to position [268, 0]
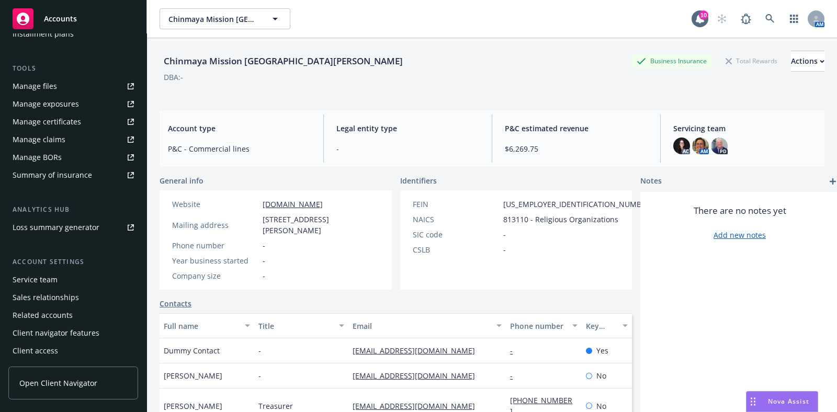
click at [75, 273] on div "Service team" at bounding box center [73, 280] width 121 height 17
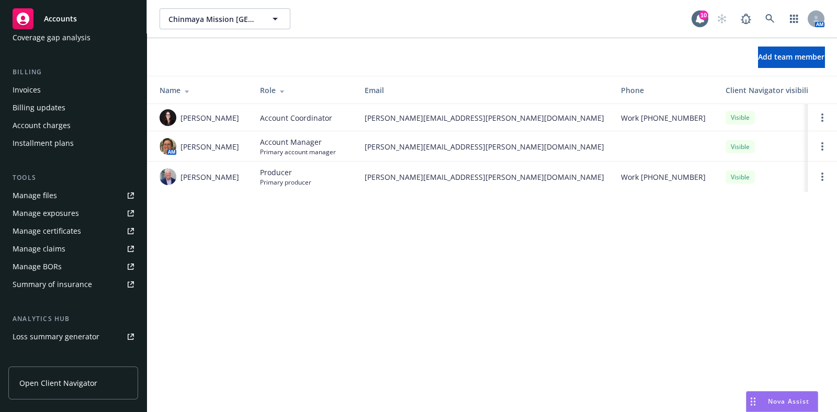
scroll to position [138, 0]
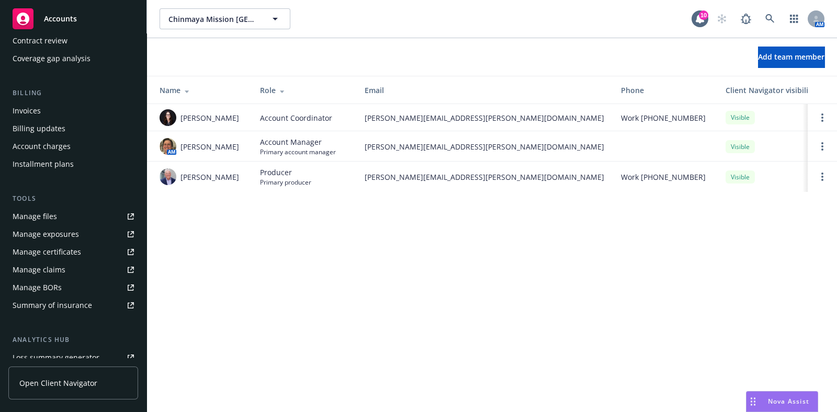
click at [78, 253] on div "Manage certificates" at bounding box center [47, 252] width 69 height 17
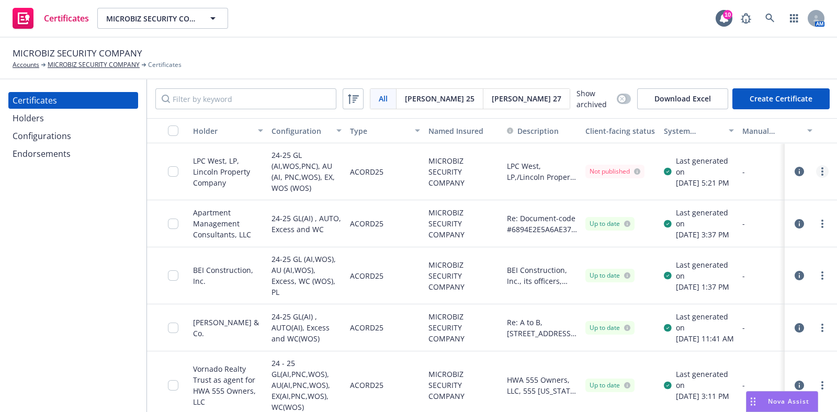
click at [816, 168] on link "more" at bounding box center [822, 171] width 13 height 13
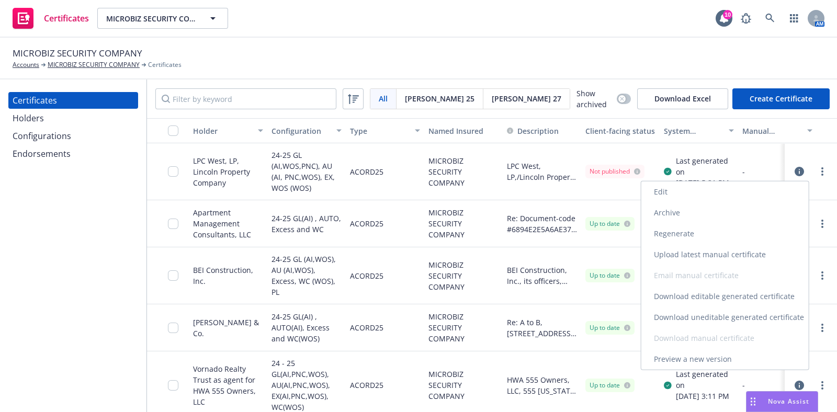
click at [738, 314] on link "Download uneditable generated certificate" at bounding box center [724, 317] width 167 height 21
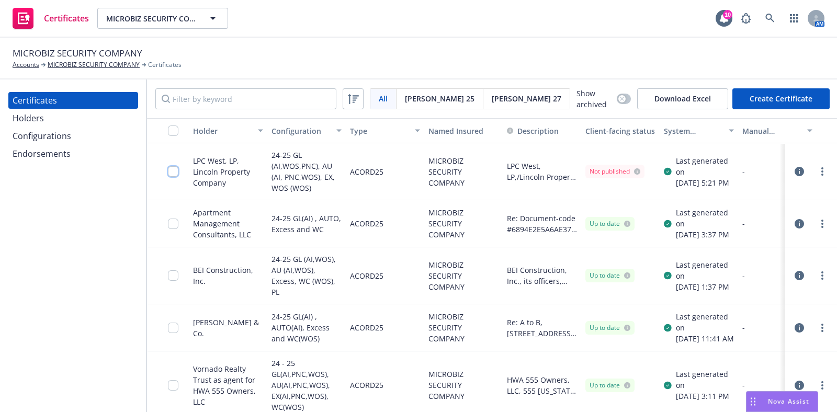
drag, startPoint x: 173, startPoint y: 171, endPoint x: 190, endPoint y: 189, distance: 25.2
click at [174, 171] on input "checkbox" at bounding box center [173, 171] width 10 height 10
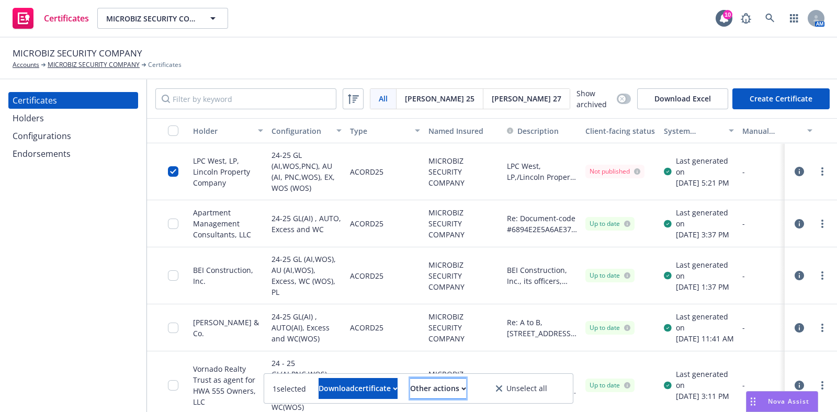
click at [466, 387] on div "Other actions" at bounding box center [438, 389] width 56 height 20
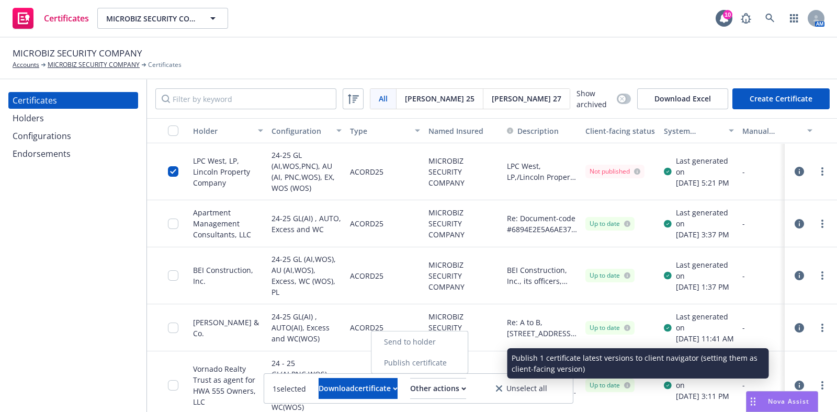
click at [463, 355] on link "Publish certificate" at bounding box center [419, 363] width 96 height 21
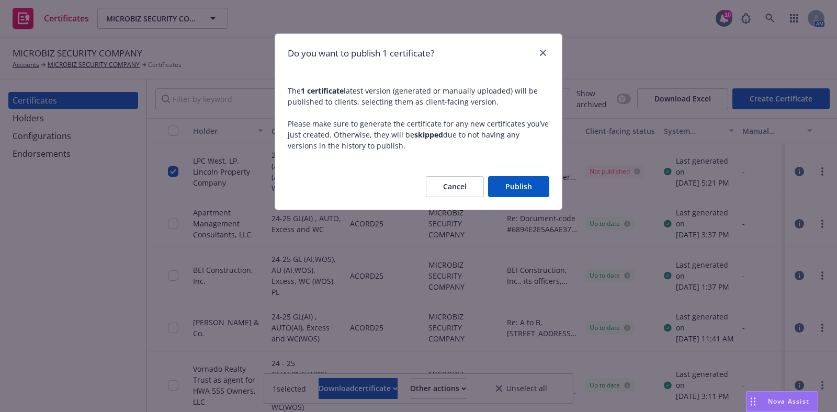
click at [528, 186] on button "Publish" at bounding box center [518, 186] width 61 height 21
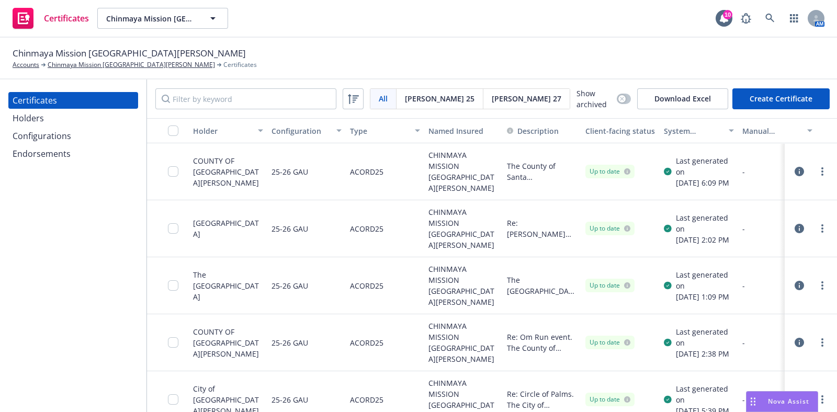
click at [795, 173] on icon "button" at bounding box center [799, 171] width 9 height 9
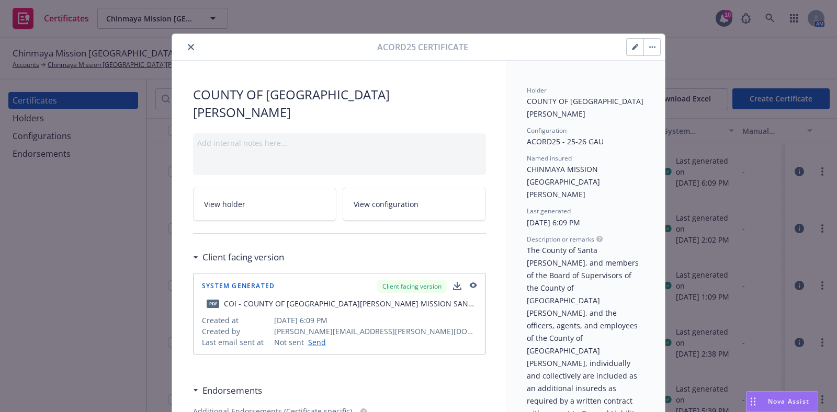
click at [627, 51] on button "button" at bounding box center [635, 47] width 17 height 17
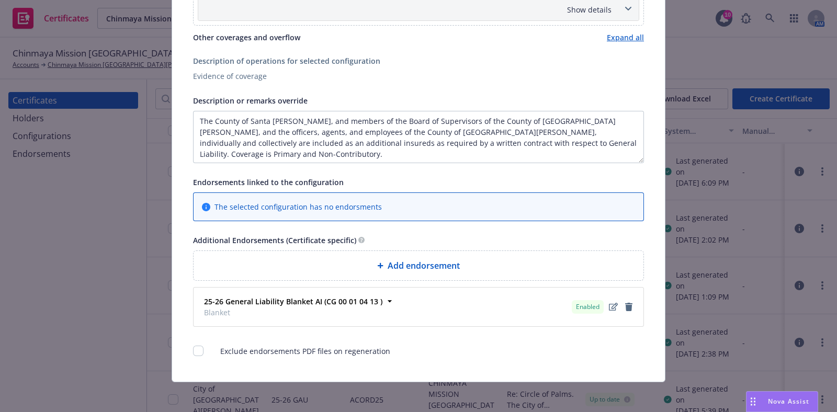
scroll to position [397, 0]
click at [434, 258] on span "Add endorsement" at bounding box center [424, 264] width 72 height 13
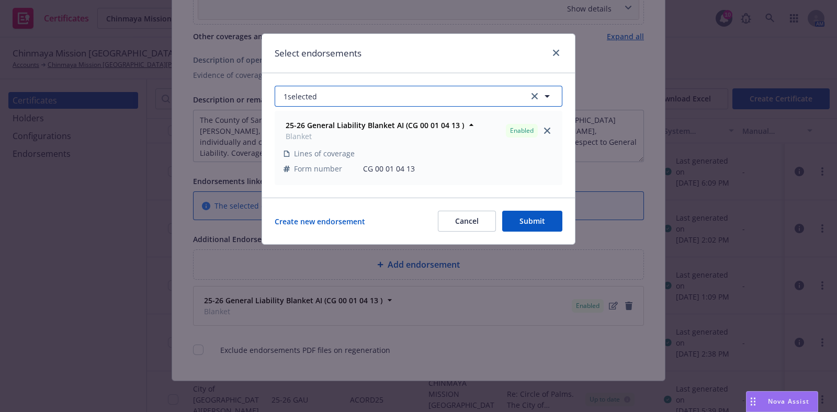
click at [378, 95] on button "1 selected" at bounding box center [419, 96] width 288 height 21
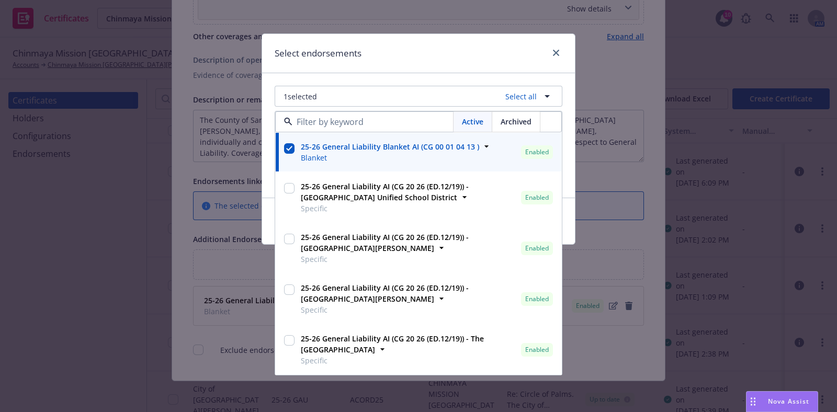
click at [419, 51] on div "Select endorsements" at bounding box center [418, 53] width 313 height 39
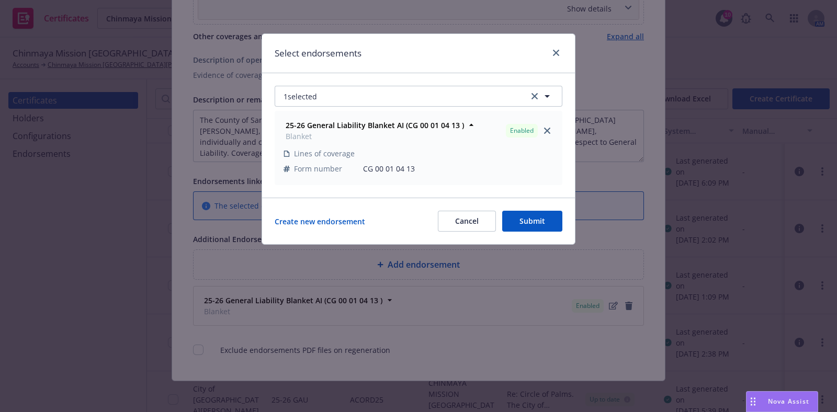
click at [472, 222] on button "Cancel" at bounding box center [467, 221] width 58 height 21
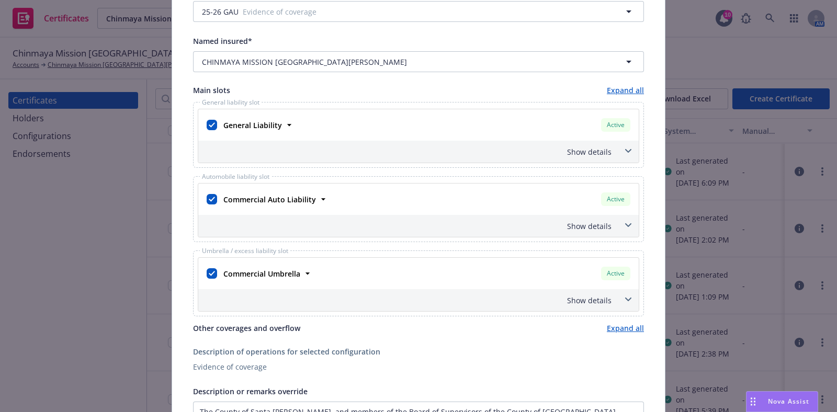
scroll to position [4, 0]
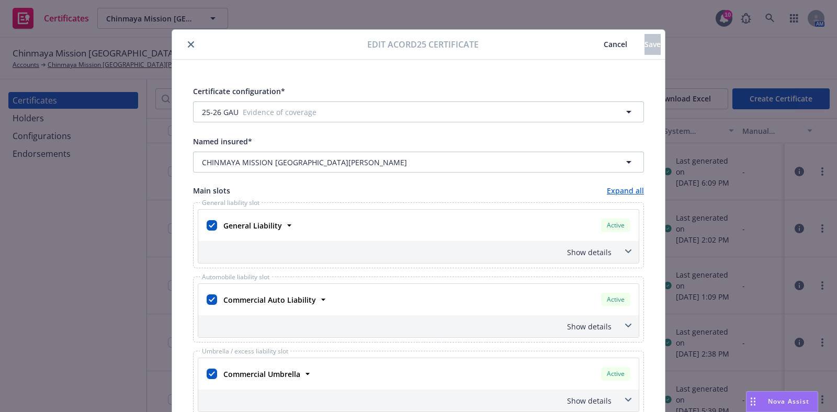
click at [583, 251] on div "Show details" at bounding box center [405, 252] width 411 height 11
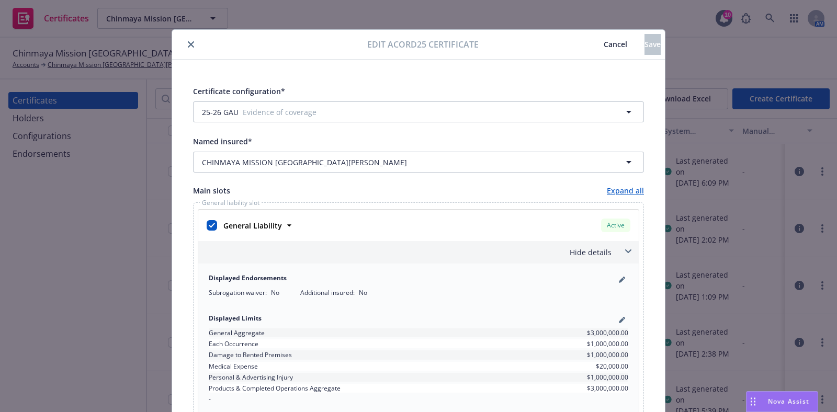
scroll to position [70, 0]
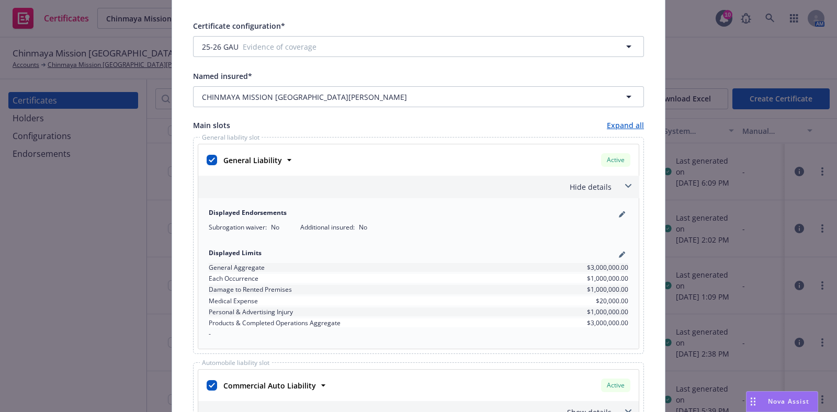
click at [616, 213] on link "pencil" at bounding box center [622, 214] width 13 height 13
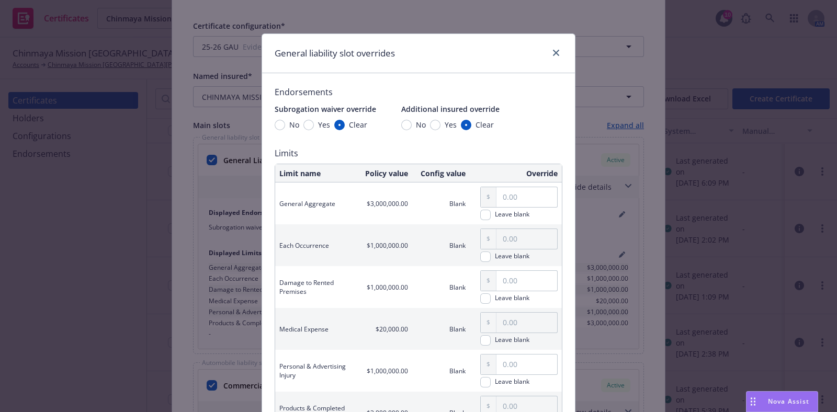
click at [612, 213] on div "General liability slot overrides Endorsements Subrogation waiver override No Ye…" at bounding box center [418, 206] width 837 height 412
click at [426, 114] on span "Additional insured override" at bounding box center [450, 109] width 98 height 10
click at [430, 120] on div "Yes" at bounding box center [443, 124] width 27 height 11
click at [430, 120] on input "Yes" at bounding box center [435, 125] width 10 height 10
radio input "true"
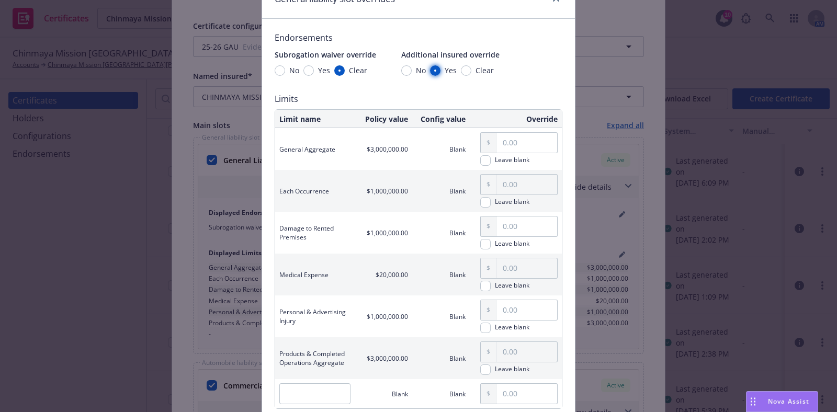
scroll to position [142, 0]
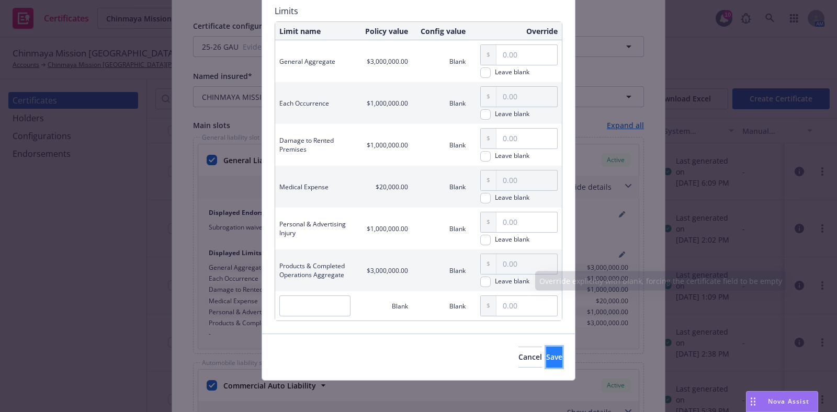
click at [546, 362] on button "Save" at bounding box center [554, 357] width 16 height 21
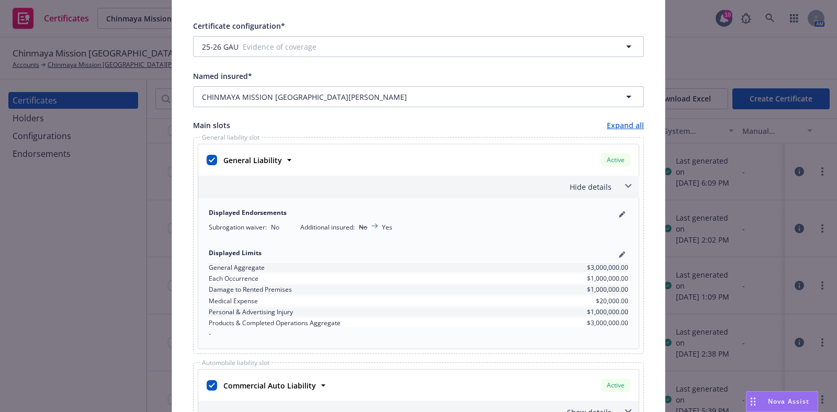
click at [570, 188] on div "Hide details" at bounding box center [405, 187] width 411 height 11
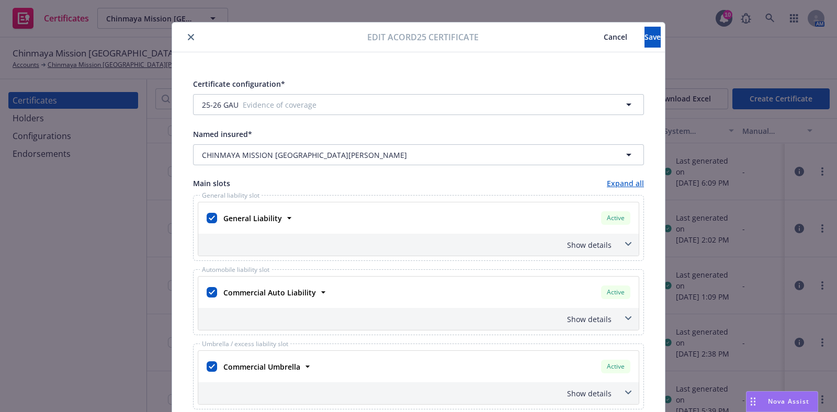
scroll to position [0, 0]
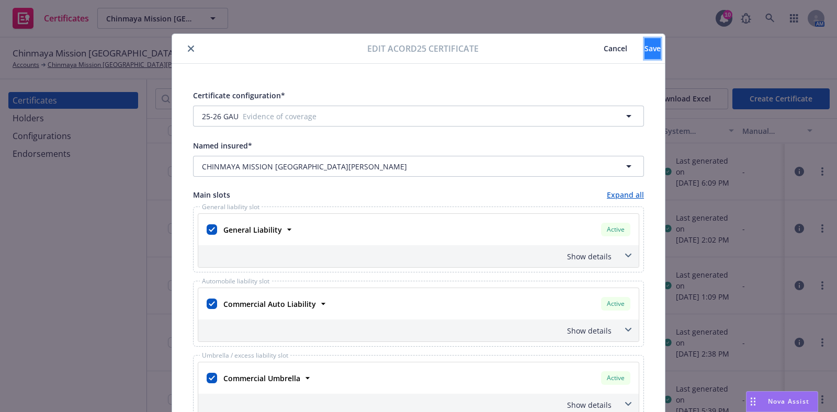
click at [645, 55] on button "Save" at bounding box center [653, 48] width 16 height 21
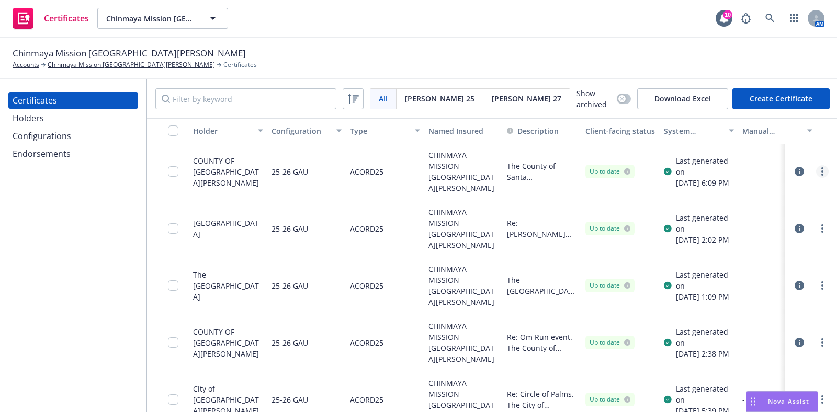
click at [816, 168] on link "more" at bounding box center [822, 171] width 13 height 13
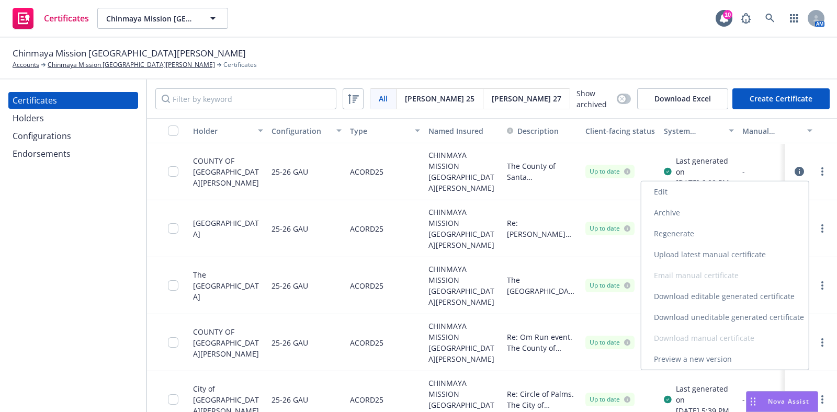
click at [712, 229] on link "Regenerate" at bounding box center [724, 233] width 167 height 21
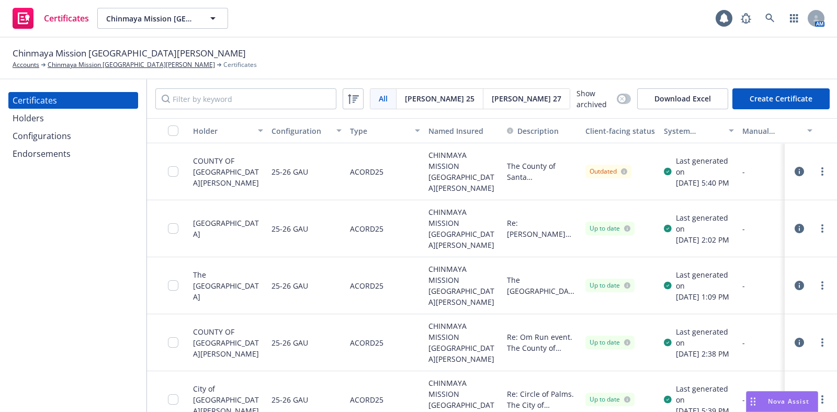
click at [816, 172] on link "more" at bounding box center [822, 171] width 13 height 13
click at [574, 67] on div "Chinmaya Mission San Jose Accounts Chinmaya Mission San Jose Certificates" at bounding box center [419, 58] width 812 height 23
click at [821, 169] on icon "more" at bounding box center [822, 171] width 2 height 8
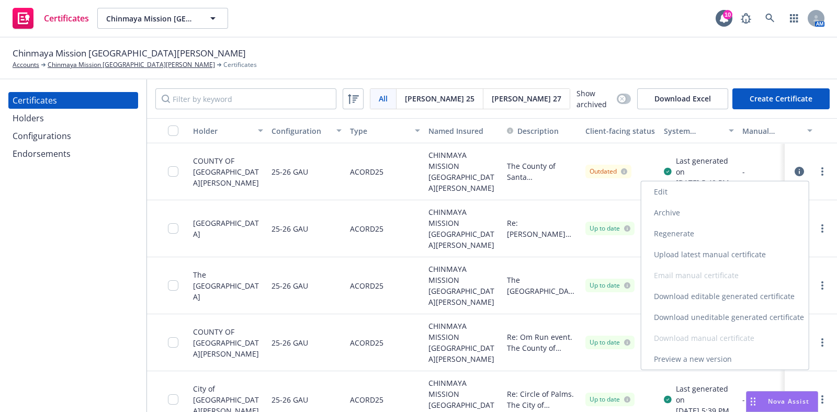
click at [760, 313] on link "Download uneditable generated certificate" at bounding box center [724, 317] width 167 height 21
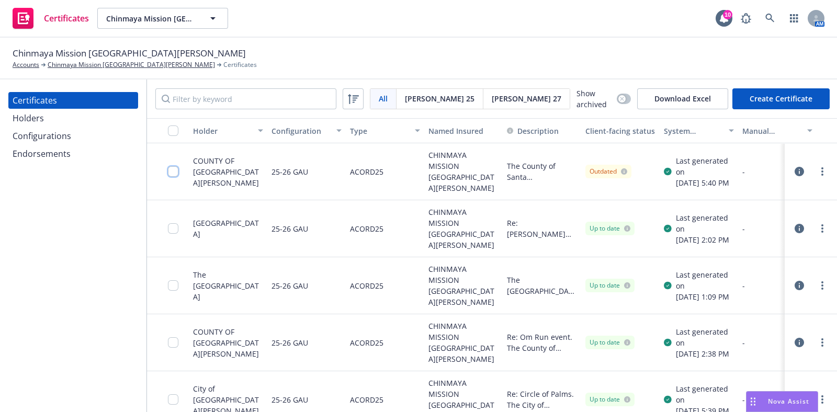
drag, startPoint x: 171, startPoint y: 172, endPoint x: 186, endPoint y: 187, distance: 21.1
click at [171, 172] on input "checkbox" at bounding box center [173, 171] width 10 height 10
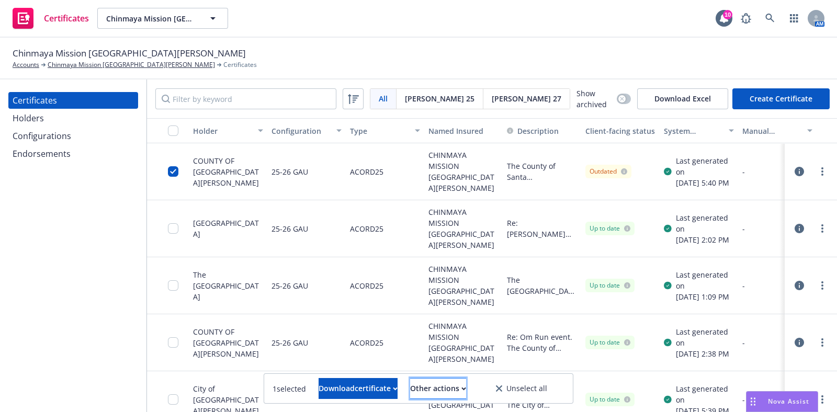
click at [461, 392] on div "Other actions" at bounding box center [438, 389] width 56 height 20
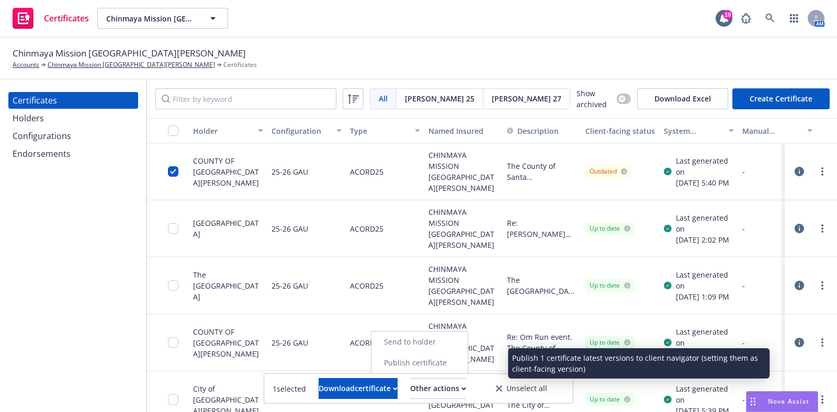
click at [463, 364] on link "Publish certificate" at bounding box center [419, 363] width 96 height 21
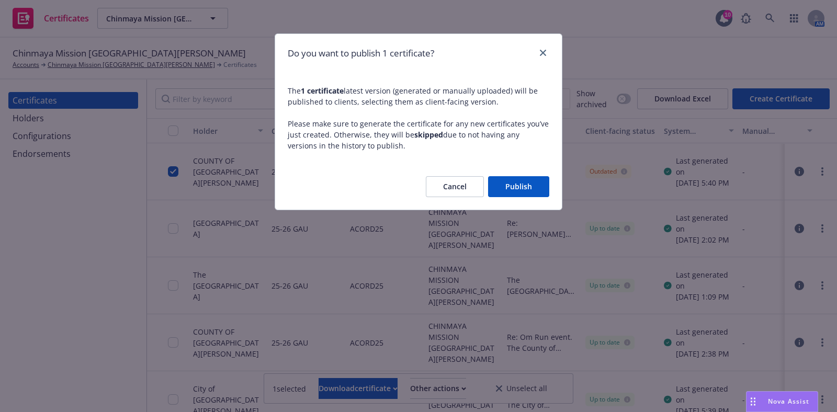
click at [533, 183] on button "Publish" at bounding box center [518, 186] width 61 height 21
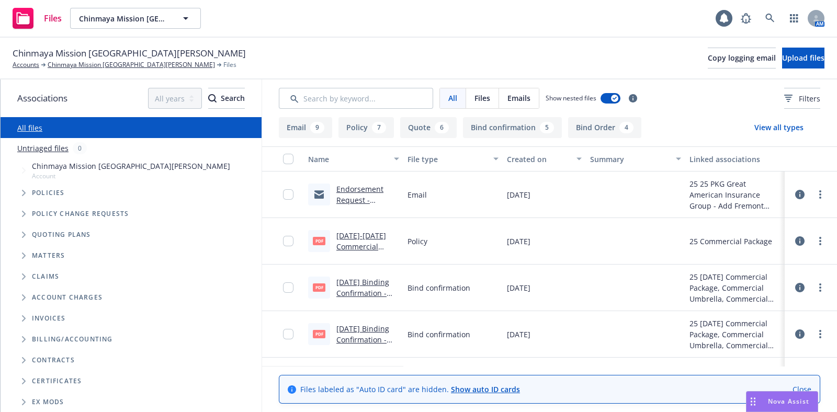
click at [364, 189] on link "Endorsement Request - Chinmaya Mission [GEOGRAPHIC_DATA][PERSON_NAME] - PAC 342…" at bounding box center [367, 227] width 62 height 87
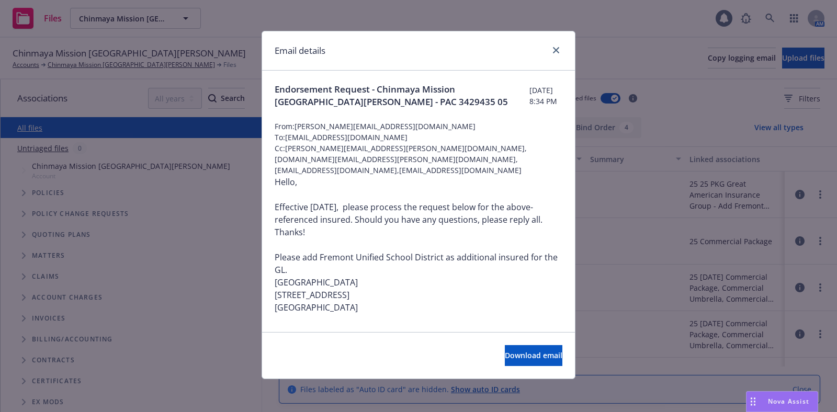
click at [663, 167] on div "Email details Endorsement Request - Chinmaya Mission [GEOGRAPHIC_DATA][PERSON_N…" at bounding box center [418, 206] width 837 height 412
click at [555, 53] on link "close" at bounding box center [556, 50] width 13 height 13
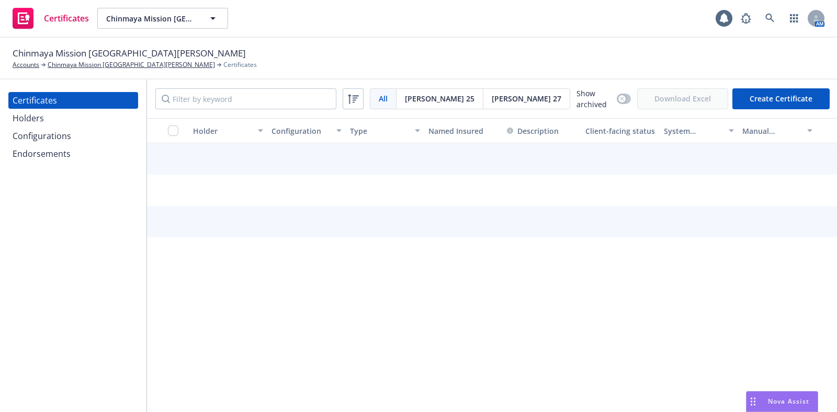
drag, startPoint x: 0, startPoint y: 0, endPoint x: 78, endPoint y: 166, distance: 184.0
click at [78, 166] on div "Certificates Holders Configurations Endorsements" at bounding box center [73, 246] width 146 height 333
click at [78, 161] on div "Endorsements" at bounding box center [73, 153] width 121 height 17
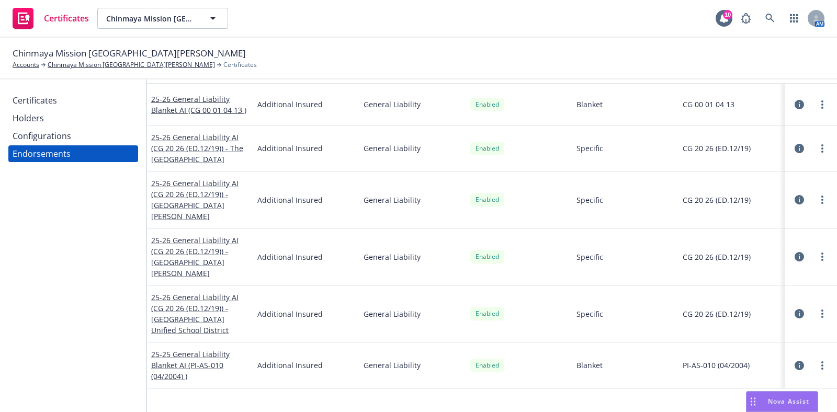
scroll to position [99, 0]
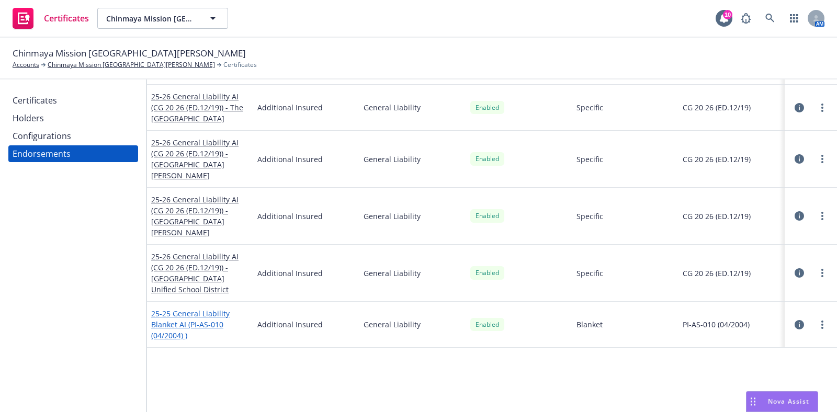
click at [198, 316] on link "25-25 General Liability Blanket AI (PI-AS-010 (04/2004) )" at bounding box center [190, 325] width 78 height 32
